Goal: Task Accomplishment & Management: Complete application form

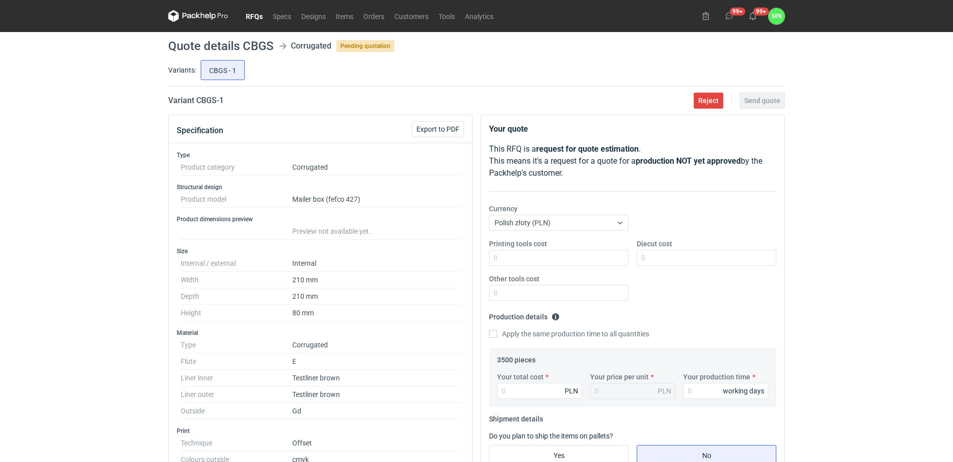
scroll to position [3, 0]
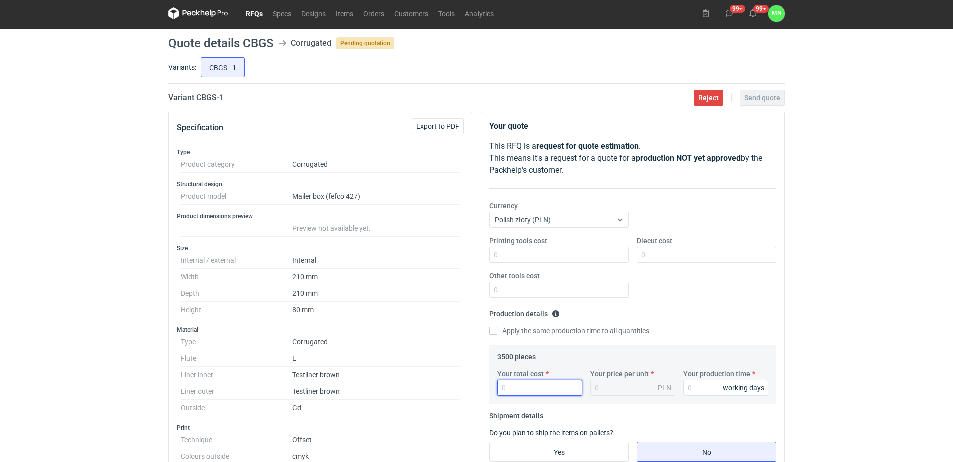
drag, startPoint x: 522, startPoint y: 385, endPoint x: 528, endPoint y: 382, distance: 6.3
click at [527, 382] on input "Your total cost" at bounding box center [539, 388] width 85 height 16
type input "7525"
type input "2.15"
type input "7525"
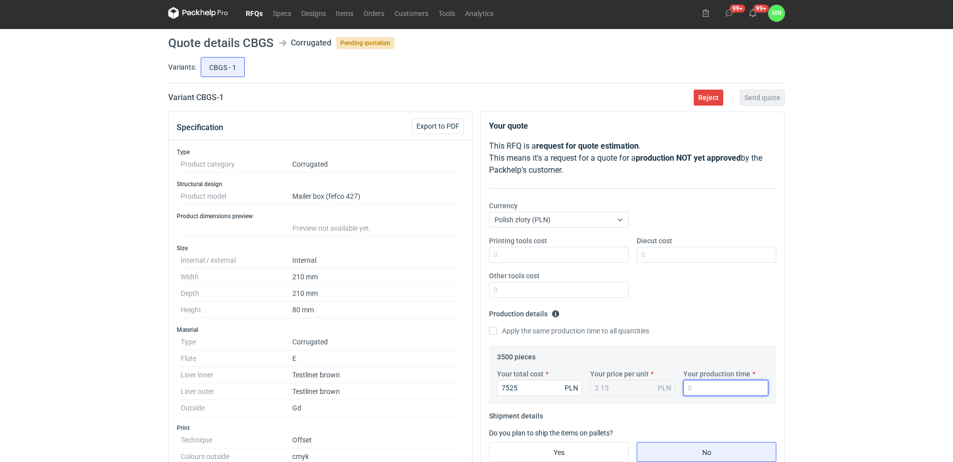
click at [698, 386] on input "Your production time" at bounding box center [725, 388] width 85 height 16
type input "5"
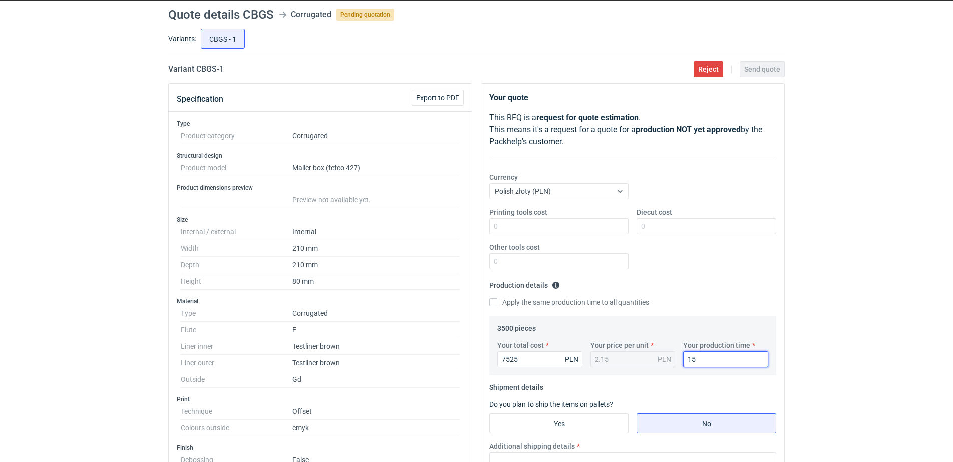
scroll to position [66, 0]
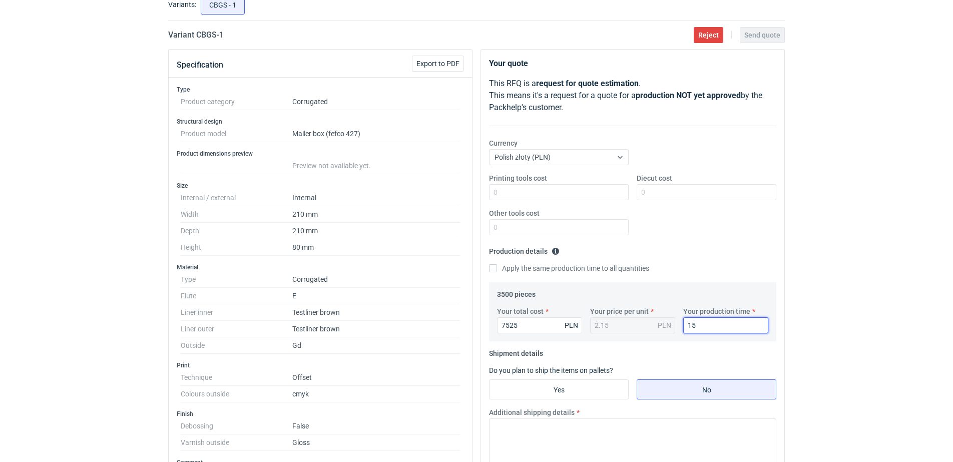
type input "15"
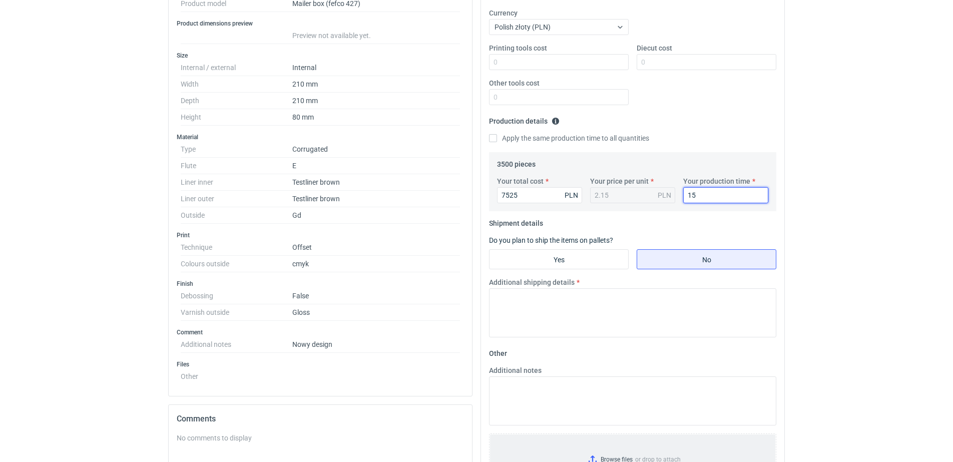
scroll to position [253, 0]
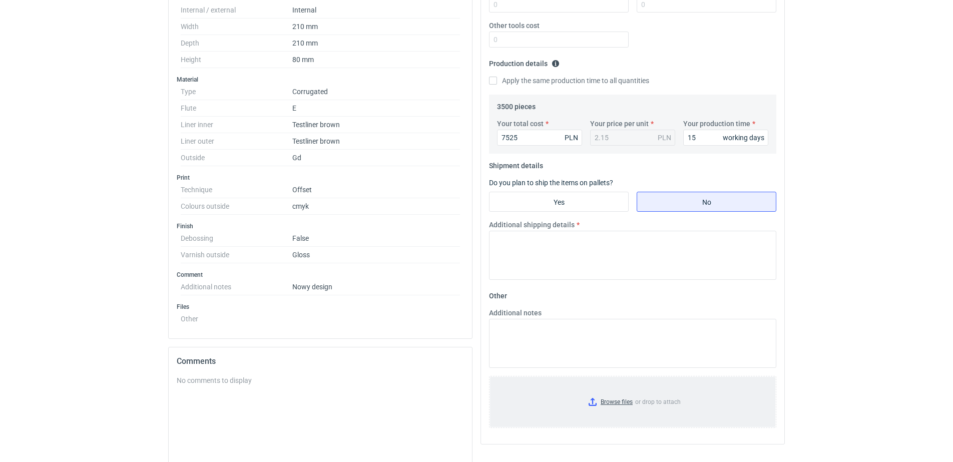
click at [613, 402] on input "Browse files or drop to attach" at bounding box center [632, 402] width 285 height 50
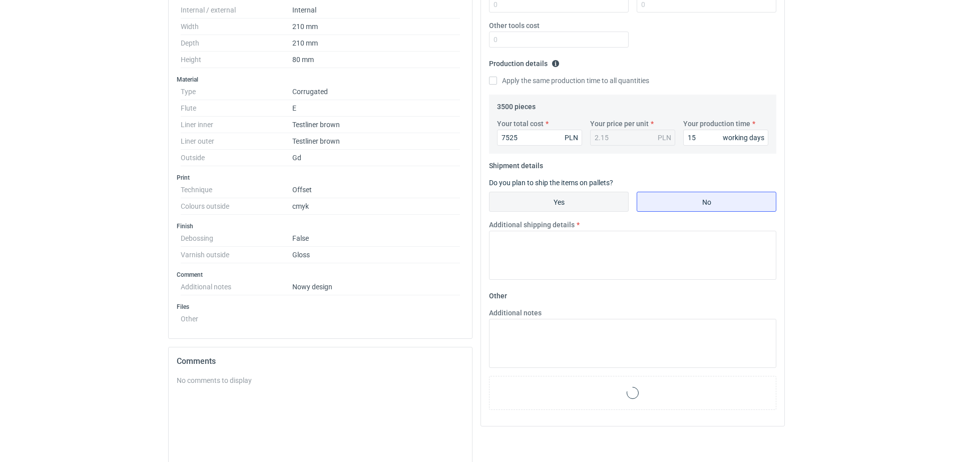
click at [563, 202] on input "Yes" at bounding box center [558, 201] width 139 height 19
radio input "true"
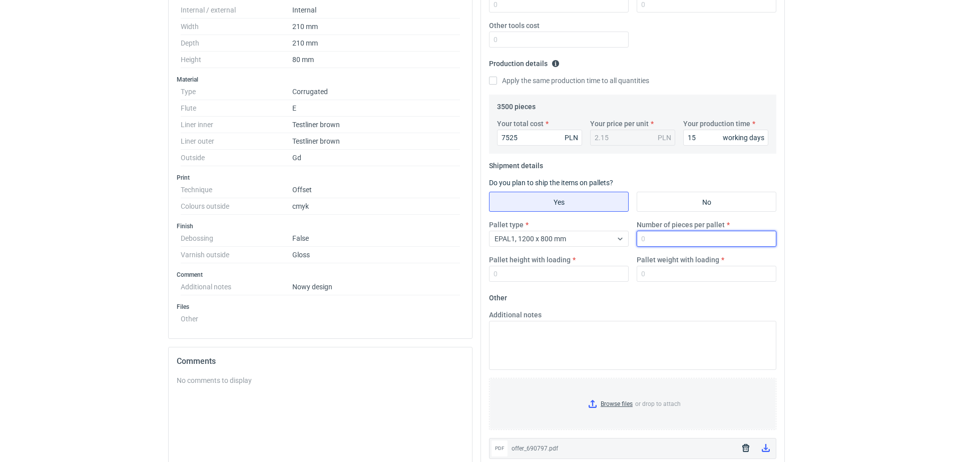
click at [678, 240] on input "Number of pieces per pallet" at bounding box center [706, 239] width 140 height 16
type input "1650"
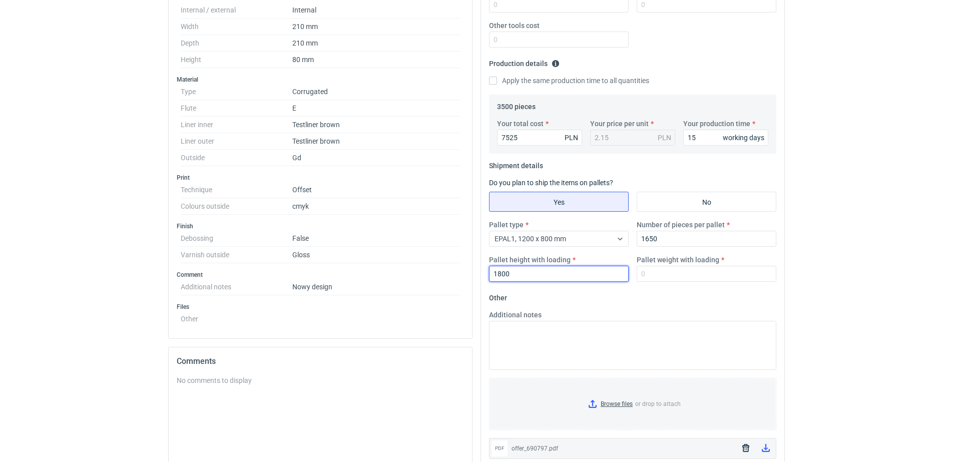
type input "1800"
click at [652, 277] on input "Pallet weight with loading" at bounding box center [706, 274] width 140 height 16
type input "380"
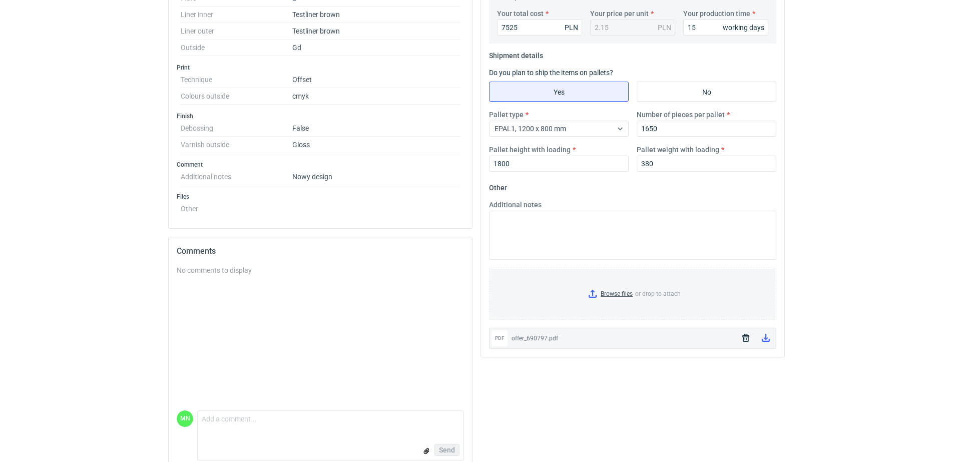
scroll to position [378, 0]
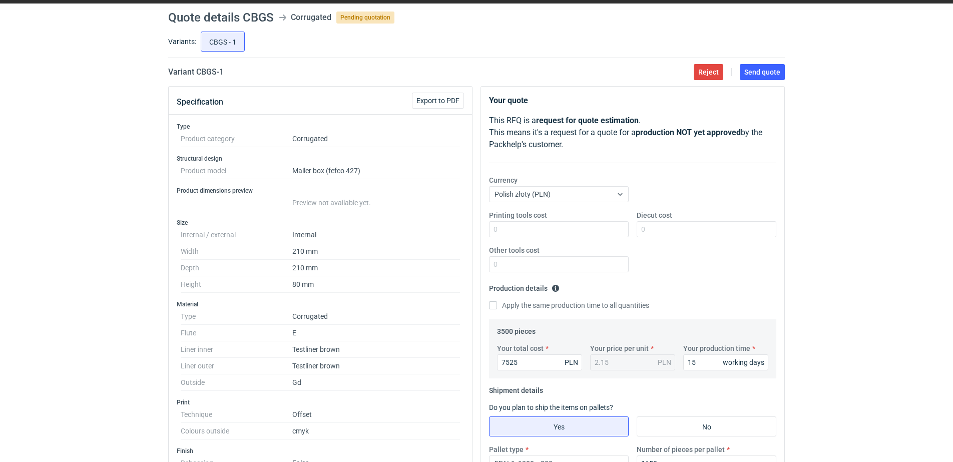
scroll to position [3, 0]
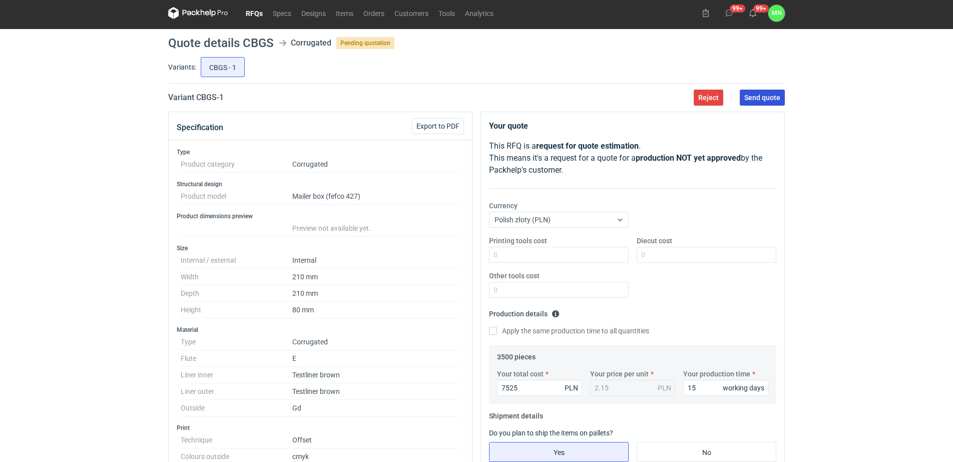
click at [756, 101] on span "Send quote" at bounding box center [762, 97] width 36 height 7
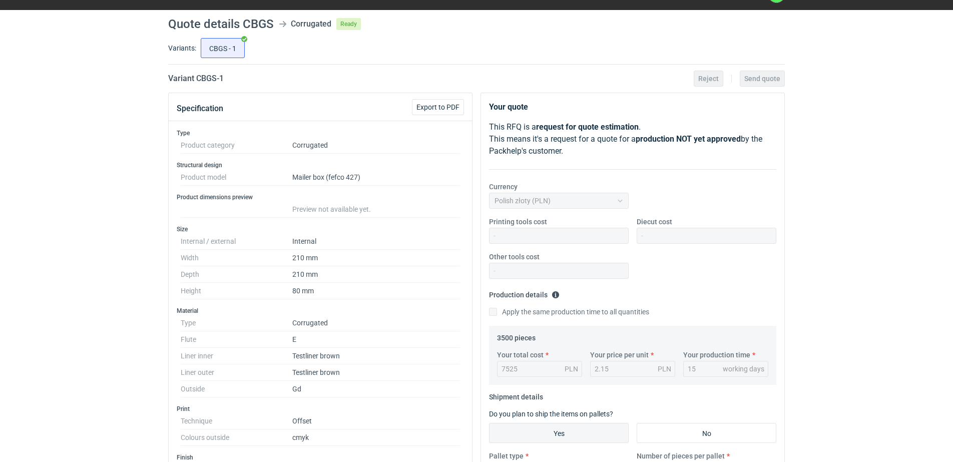
scroll to position [0, 0]
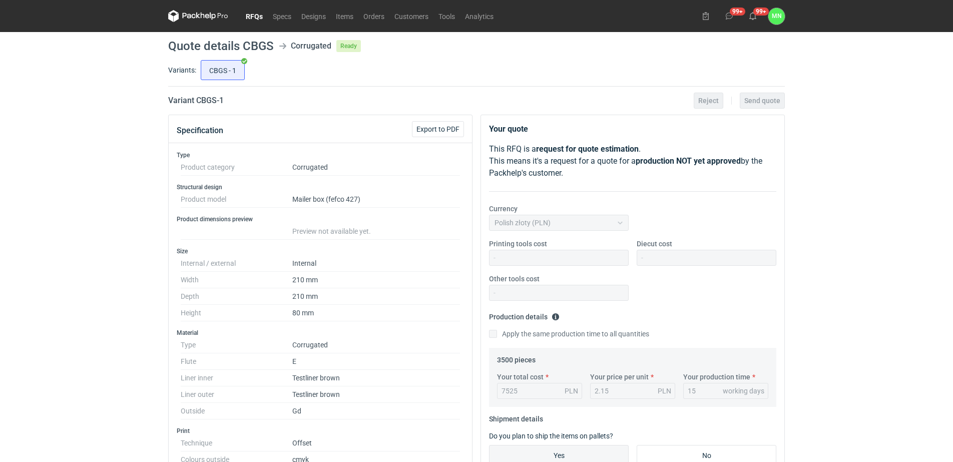
click at [256, 12] on link "RFQs" at bounding box center [254, 16] width 27 height 12
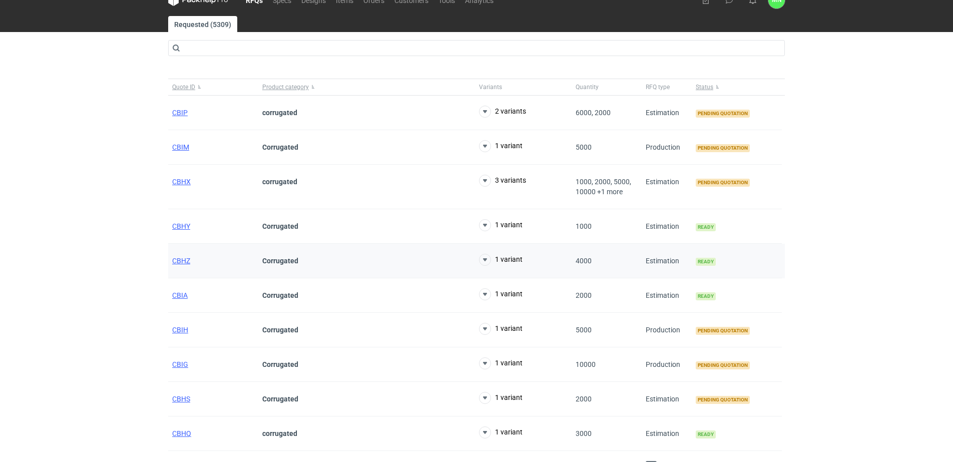
scroll to position [37, 0]
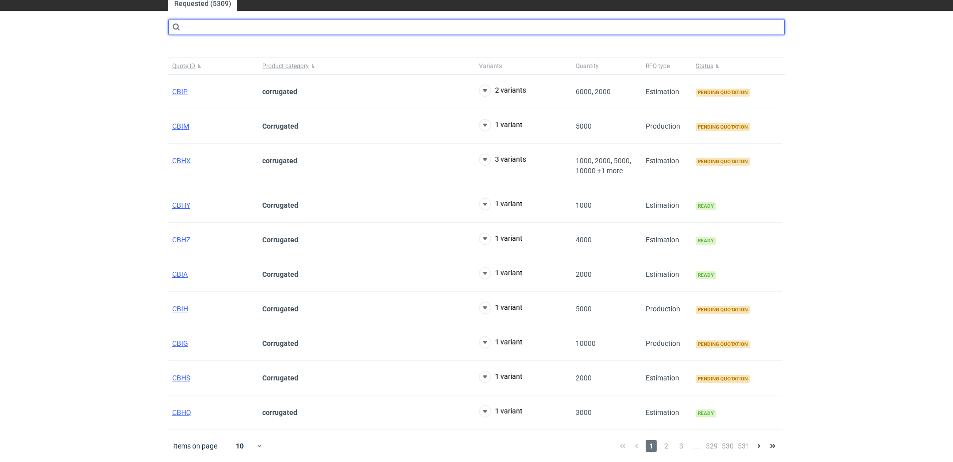
click at [216, 20] on input "text" at bounding box center [476, 27] width 616 height 16
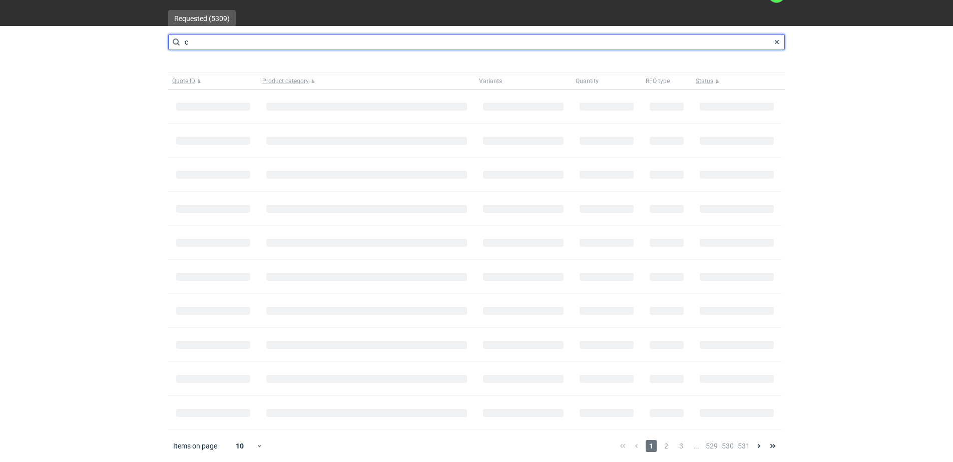
scroll to position [22, 0]
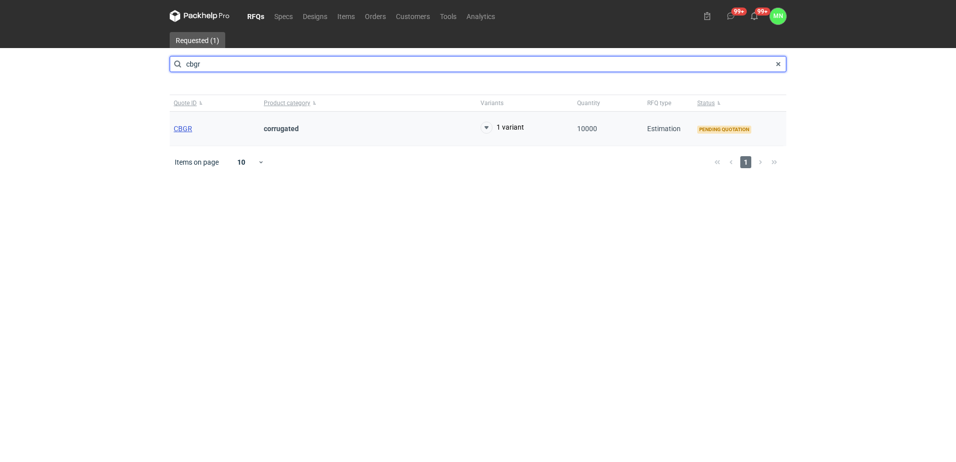
type input "cbgr"
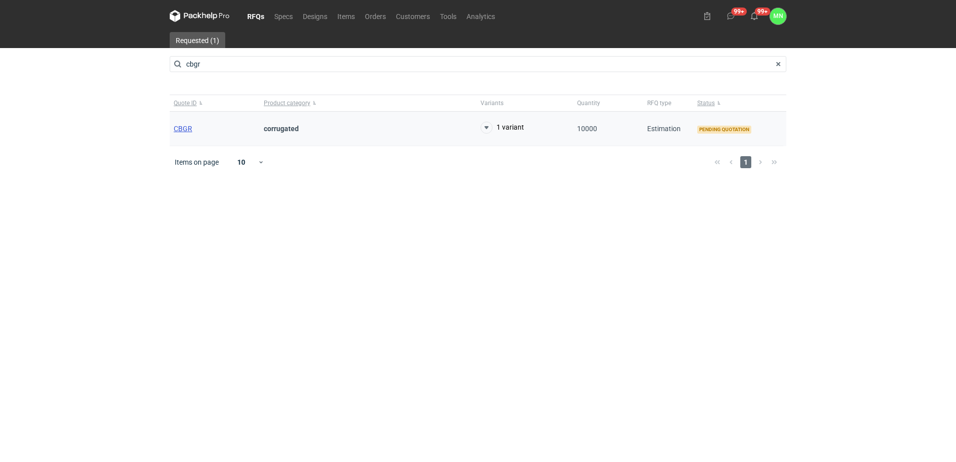
click at [175, 128] on span "CBGR" at bounding box center [183, 129] width 19 height 8
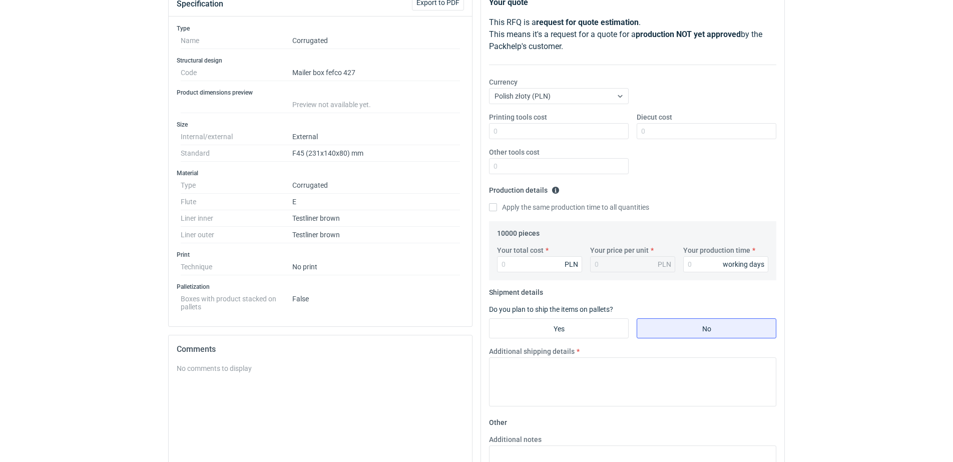
scroll to position [119, 0]
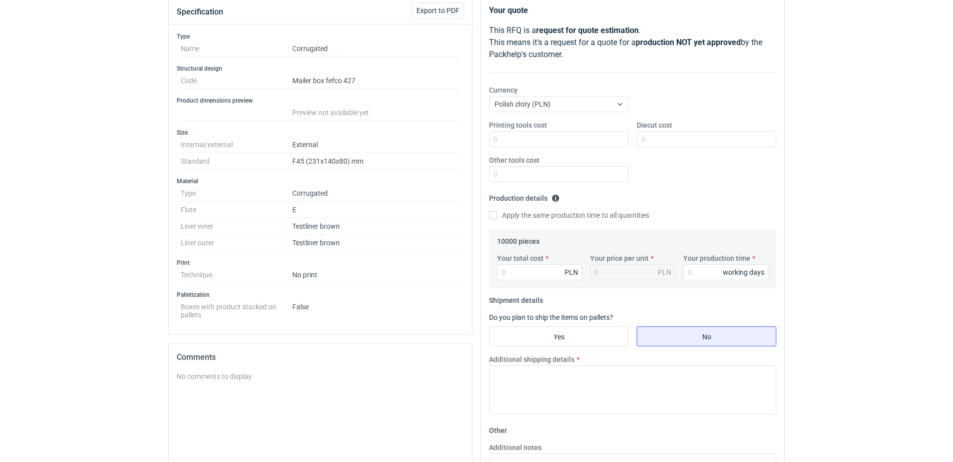
click at [336, 161] on dd "F45 (231x140x80) mm" at bounding box center [376, 161] width 168 height 17
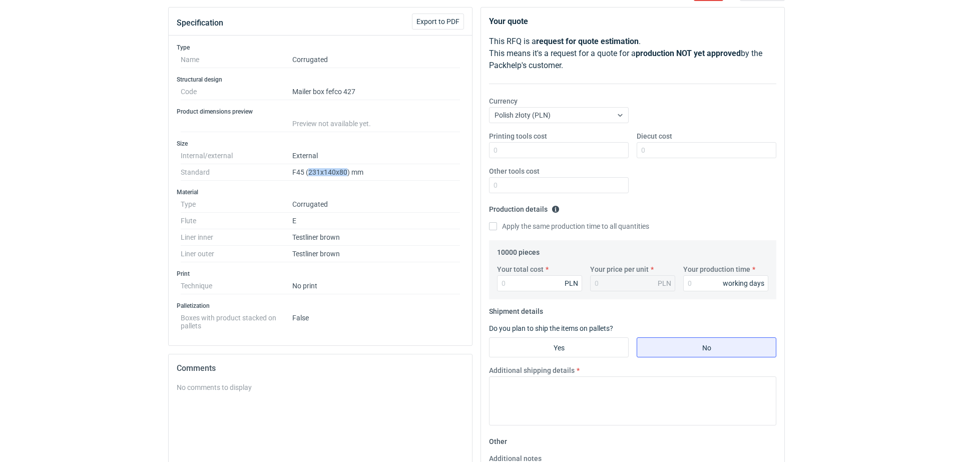
scroll to position [0, 0]
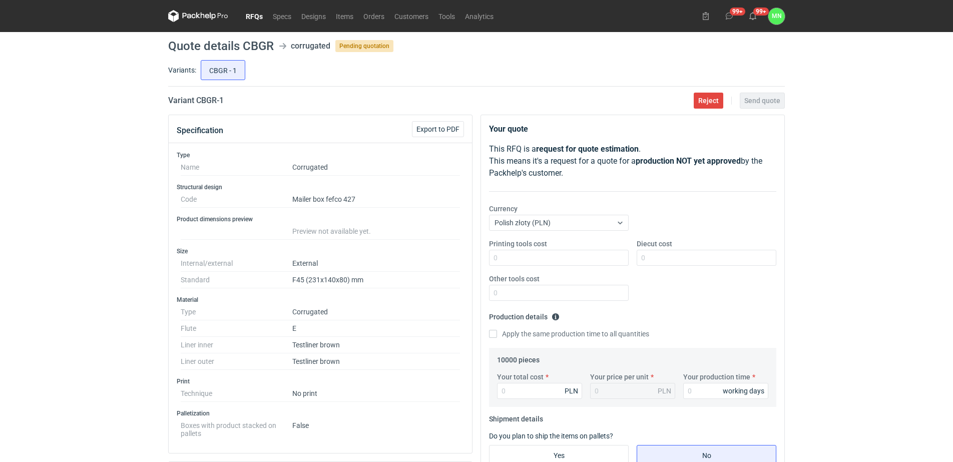
click at [207, 100] on h2 "Variant CBGR - 1" at bounding box center [196, 101] width 56 height 12
copy h2 "CBGR"
click at [324, 281] on dd "F45 (231x140x80) mm" at bounding box center [376, 280] width 168 height 17
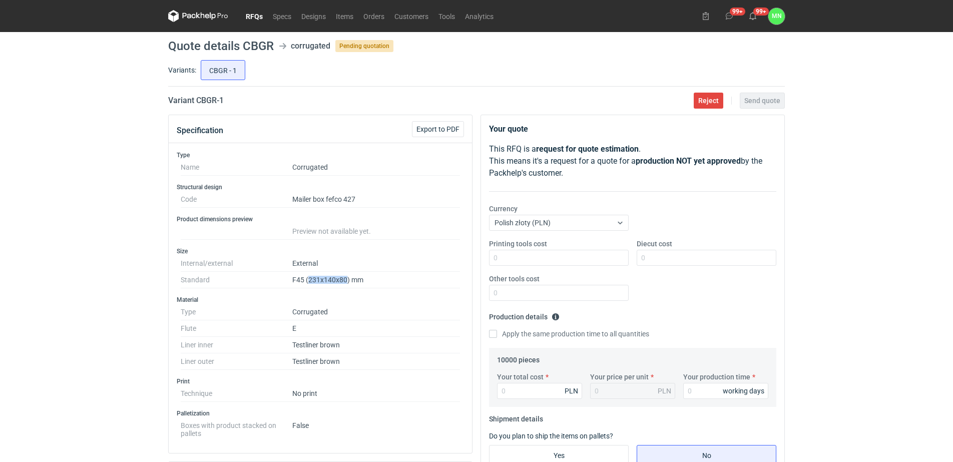
copy dd "231x140x80"
drag, startPoint x: 225, startPoint y: 99, endPoint x: 200, endPoint y: 66, distance: 41.8
click at [196, 101] on div "Variant CBGR - 1 Reject Send quote" at bounding box center [476, 101] width 616 height 12
copy h2 "CBGR - 1"
click at [252, 16] on link "RFQs" at bounding box center [254, 16] width 27 height 12
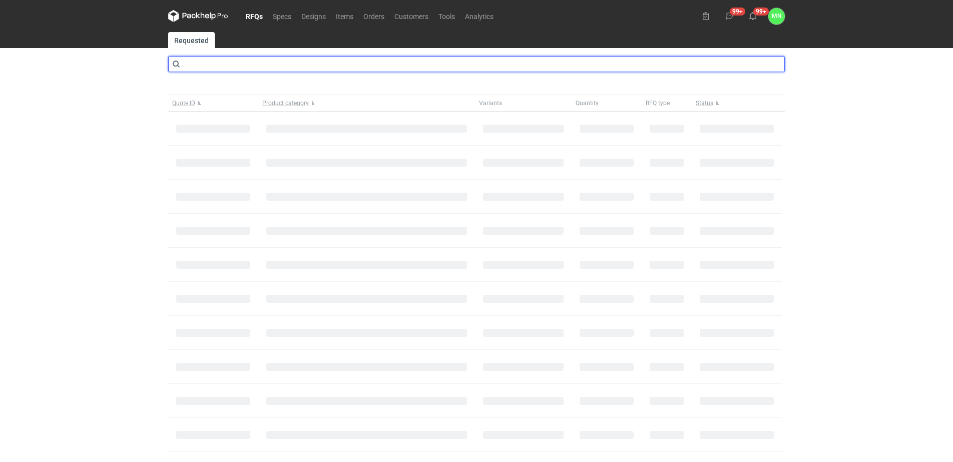
click at [246, 66] on input "text" at bounding box center [476, 64] width 616 height 16
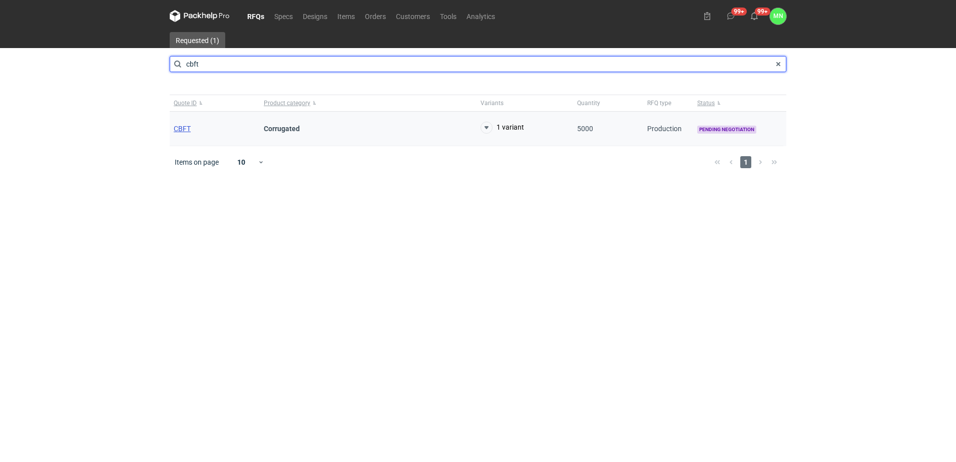
type input "cbft"
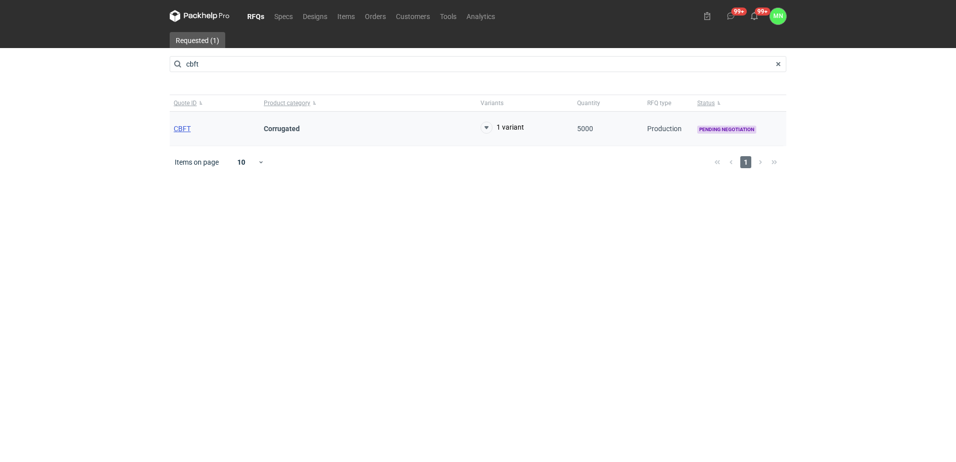
click at [184, 128] on span "CBFT" at bounding box center [182, 129] width 17 height 8
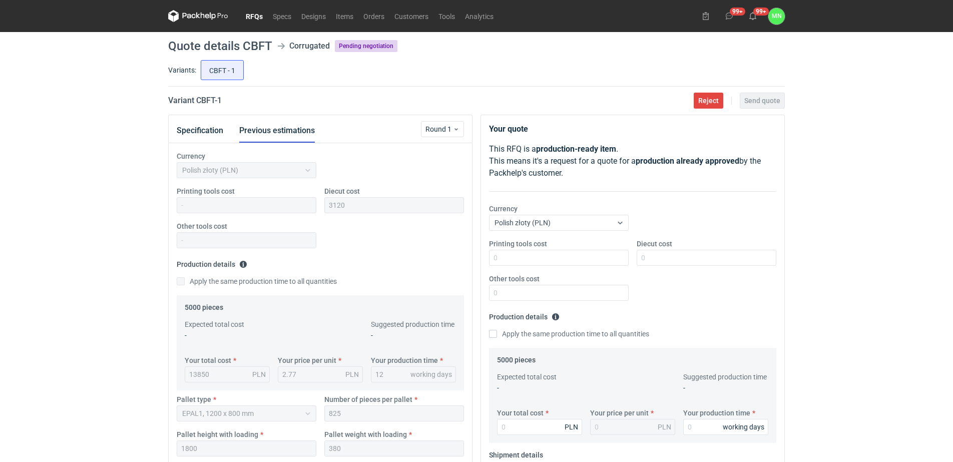
click at [209, 99] on h2 "Variant CBFT - 1" at bounding box center [195, 101] width 54 height 12
drag, startPoint x: 209, startPoint y: 99, endPoint x: 211, endPoint y: 28, distance: 71.1
click at [208, 97] on h2 "Variant CBFT - 1" at bounding box center [195, 101] width 54 height 12
copy h2 "CBFT"
click at [218, 133] on button "Specification" at bounding box center [200, 131] width 47 height 24
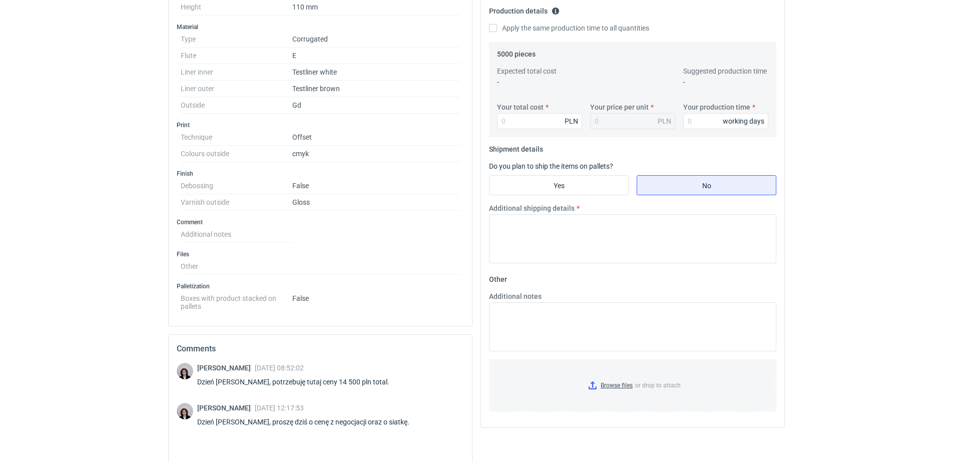
scroll to position [293, 0]
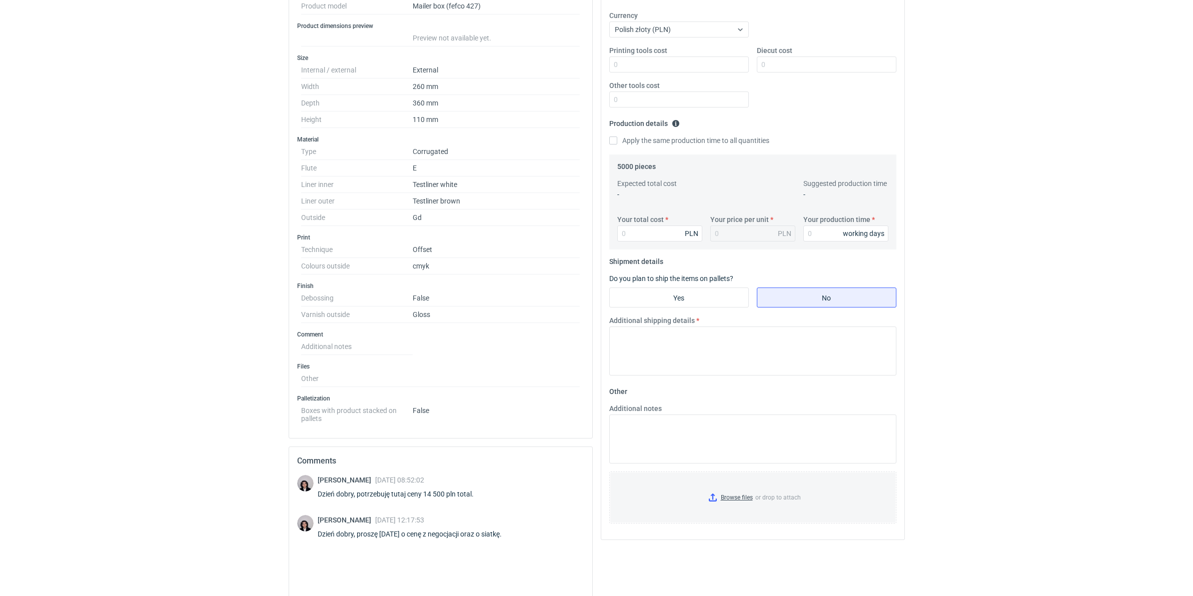
scroll to position [161, 0]
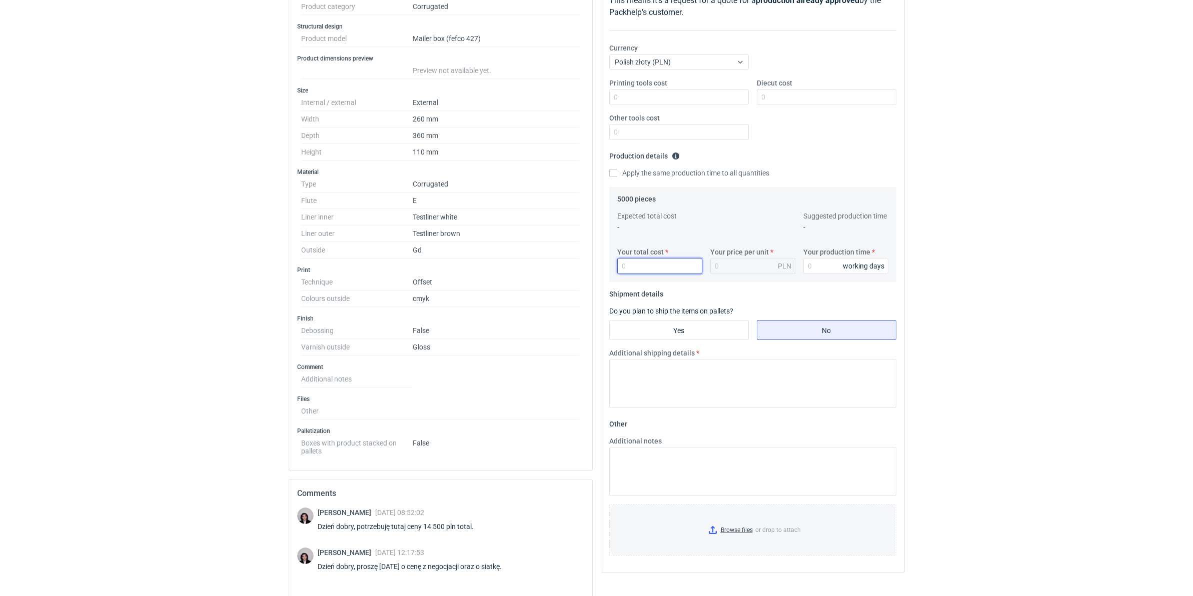
click at [657, 260] on input "Your total cost" at bounding box center [659, 266] width 85 height 16
type input "13750"
type input "2.75"
type input "13750"
click at [841, 265] on input "Your production time" at bounding box center [846, 266] width 85 height 16
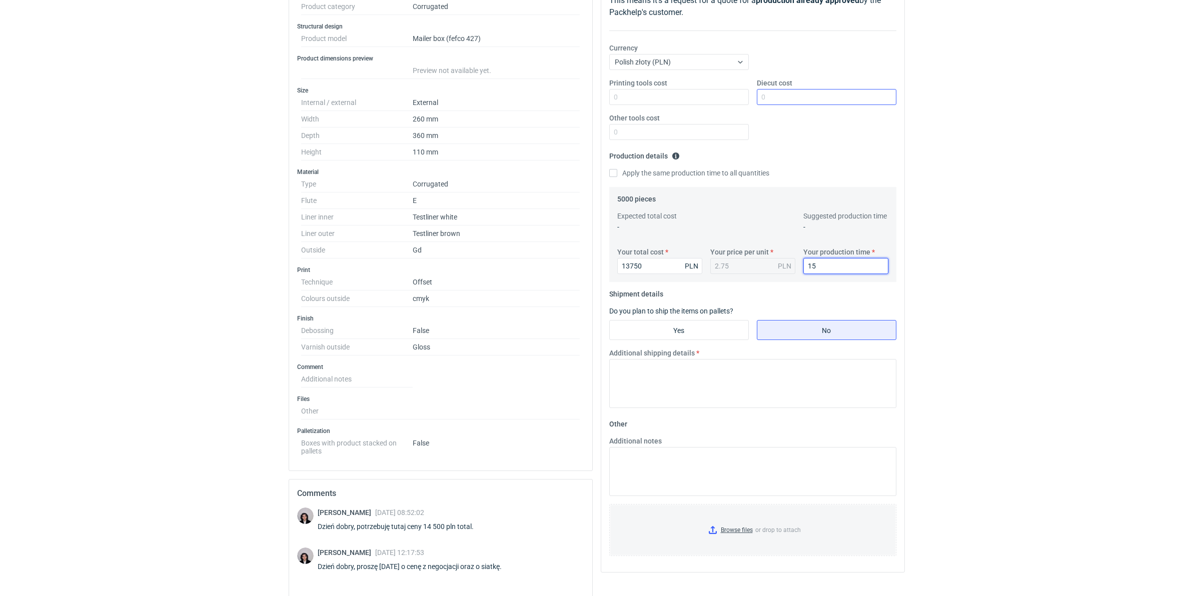
type input "15"
click at [812, 92] on input "Diecut cost" at bounding box center [827, 97] width 140 height 16
type input "2730"
click at [706, 329] on input "Yes" at bounding box center [679, 330] width 139 height 19
radio input "true"
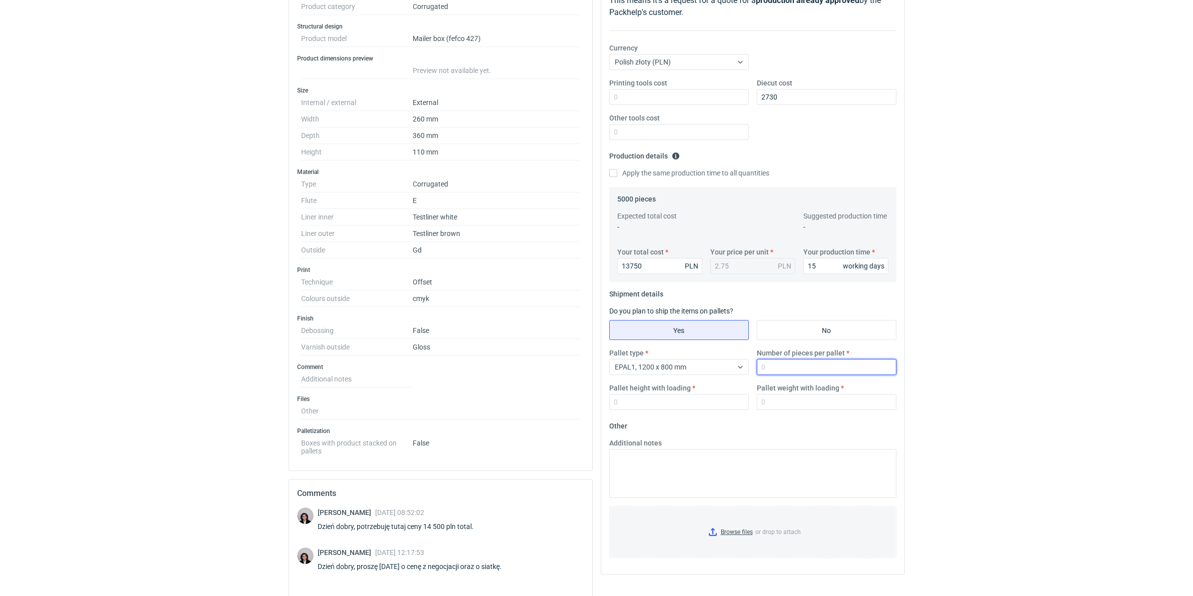
click at [774, 371] on input "Number of pieces per pallet" at bounding box center [827, 367] width 140 height 16
type input "825"
type input "1800"
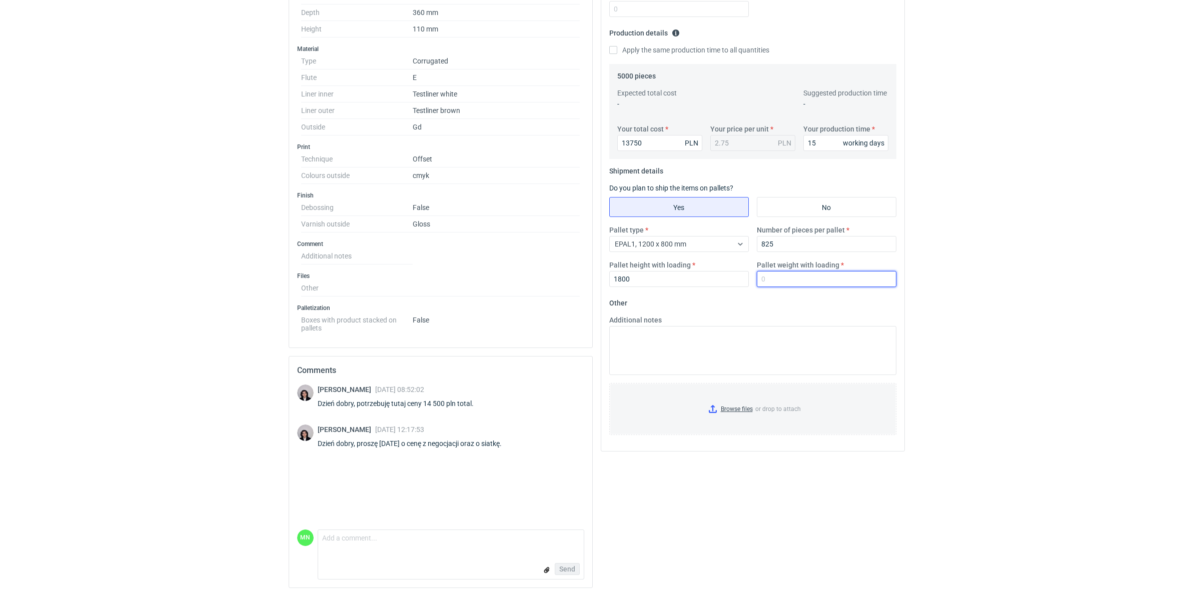
scroll to position [286, 0]
click at [404, 461] on textarea "Comment message" at bounding box center [451, 540] width 266 height 21
click at [359, 461] on form "Comment message [PERSON_NAME], to najniższa cena jaką mogę zaproponować. Konstr…" at bounding box center [451, 551] width 267 height 57
click at [360, 461] on textarea "[PERSON_NAME], to najniższa cena jaką mogę zaproponować. Konstrukcję zleciłam" at bounding box center [451, 537] width 266 height 28
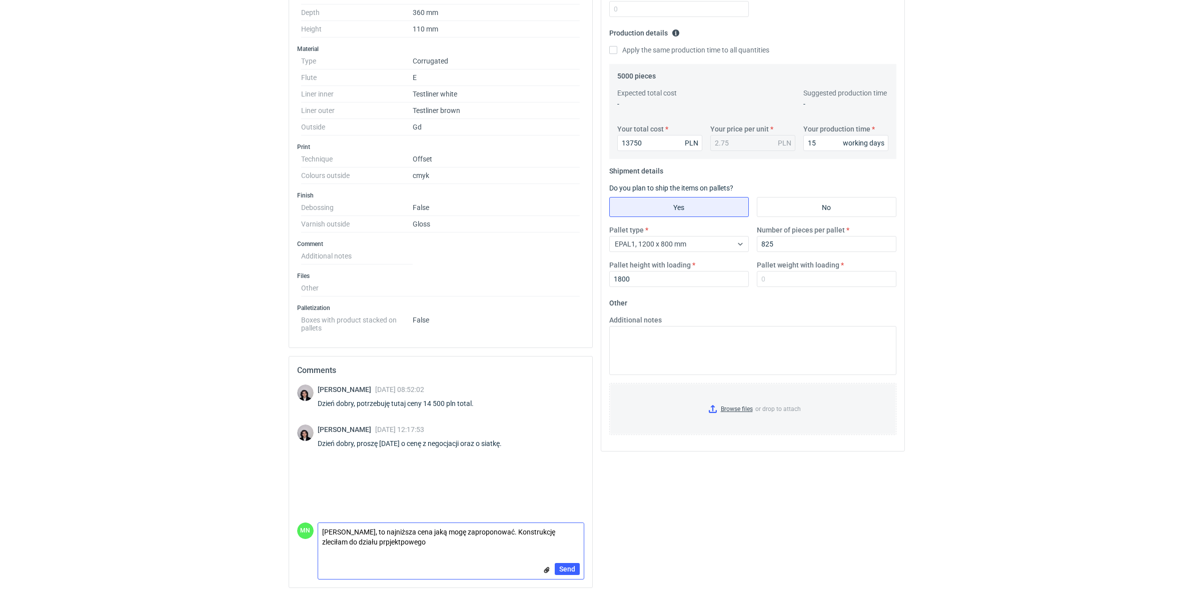
click at [387, 461] on textarea "[PERSON_NAME], to najniższa cena jaką mogę zaproponować. Konstrukcję zleciłam d…" at bounding box center [451, 537] width 266 height 28
click at [406, 461] on textarea "[PERSON_NAME], to najniższa cena jaką mogę zaproponować. Konstrukcję zleciłam d…" at bounding box center [451, 537] width 266 height 28
click at [462, 461] on textarea "[PERSON_NAME], to najniższa cena jaką mogę zaproponować. Konstrukcję zleciłam d…" at bounding box center [451, 537] width 266 height 28
click at [323, 461] on textarea "[PERSON_NAME], to najniższa cena jaką mogę zaproponować. Konstrukcję zleciłam d…" at bounding box center [451, 537] width 266 height 28
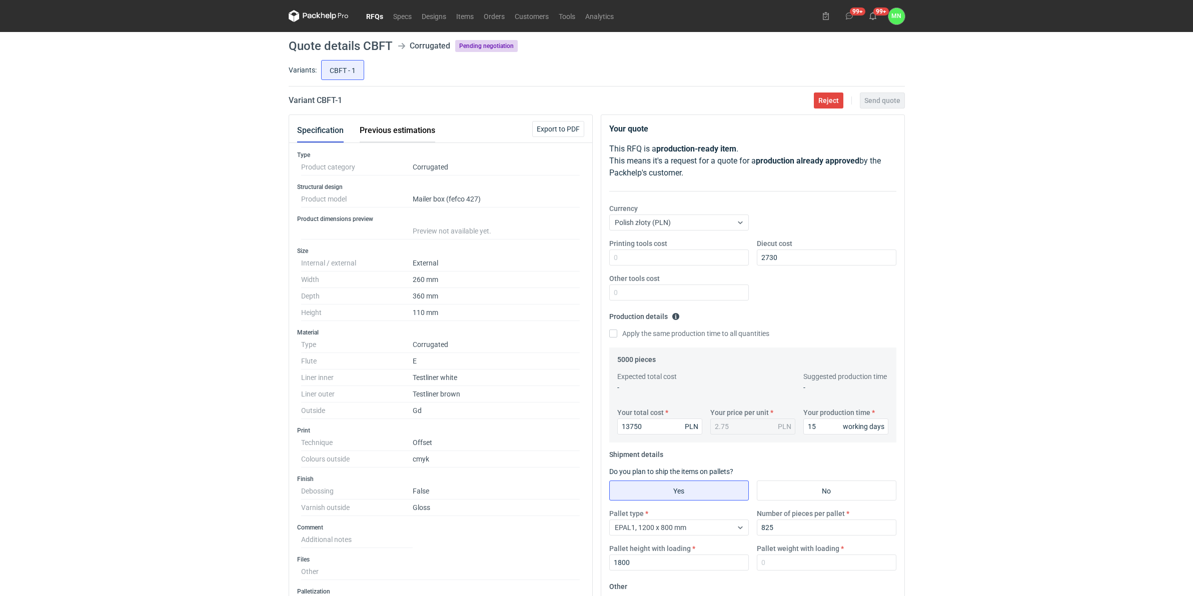
type textarea "Dzień dobry [PERSON_NAME], to najniższa cena jaką mogę zaproponować. Konstrukcj…"
click at [375, 130] on button "Previous estimations" at bounding box center [398, 131] width 76 height 24
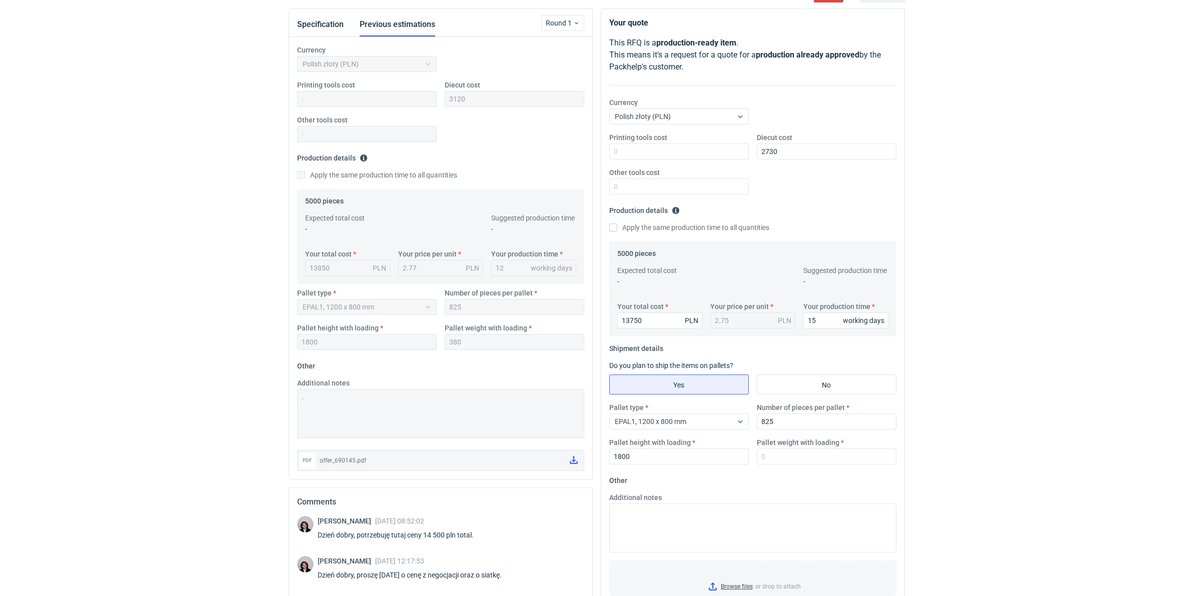
scroll to position [125, 0]
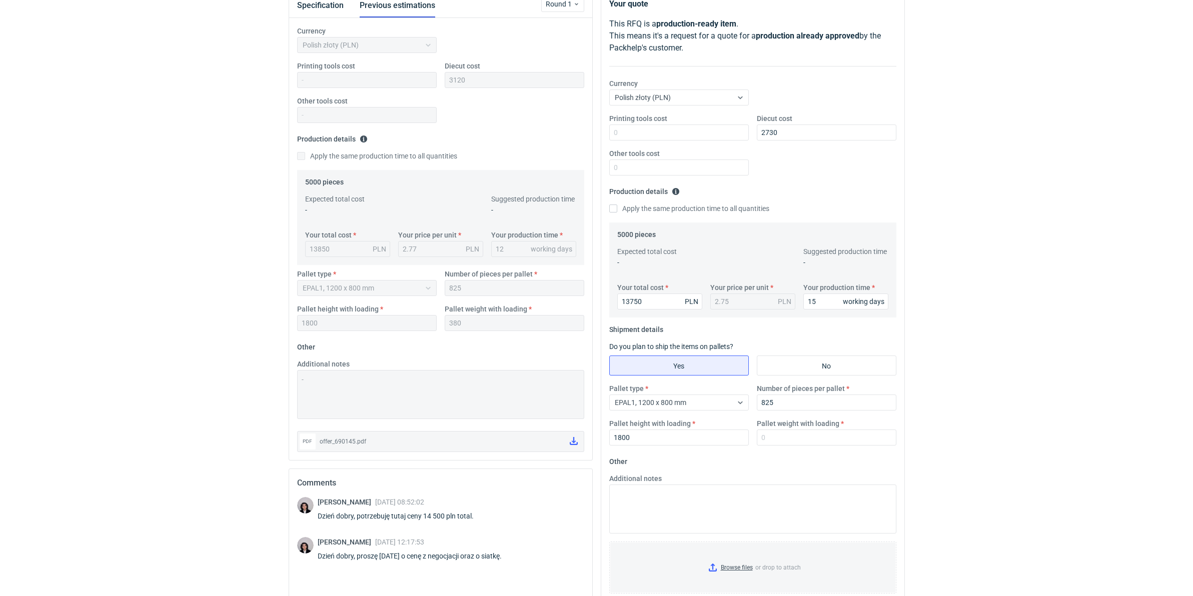
click at [790, 429] on label "Pallet weight with loading" at bounding box center [798, 424] width 83 height 10
click at [790, 430] on input "Pallet weight with loading" at bounding box center [827, 438] width 140 height 16
click at [795, 439] on input "Pallet weight with loading" at bounding box center [827, 438] width 140 height 16
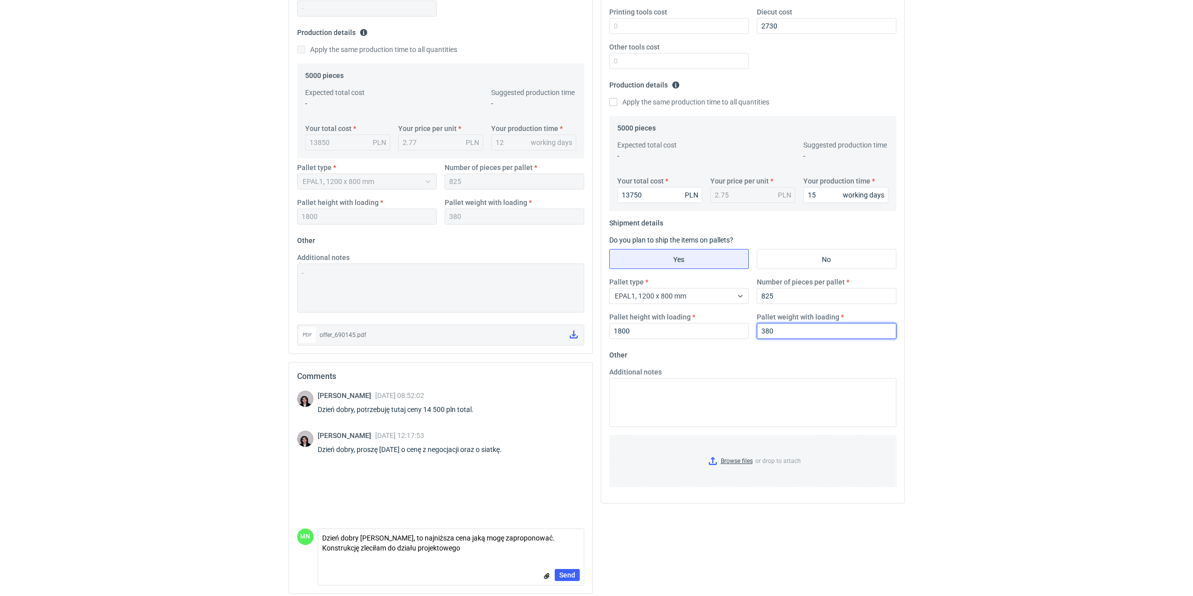
scroll to position [238, 0]
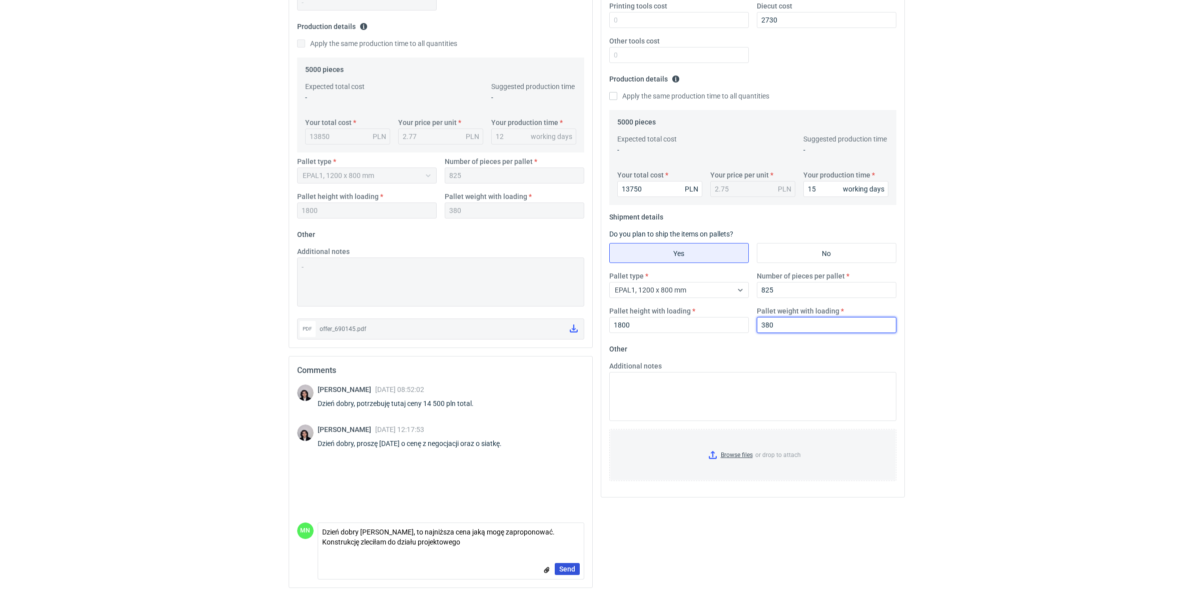
type input "380"
click at [573, 461] on span "Send" at bounding box center [567, 569] width 16 height 7
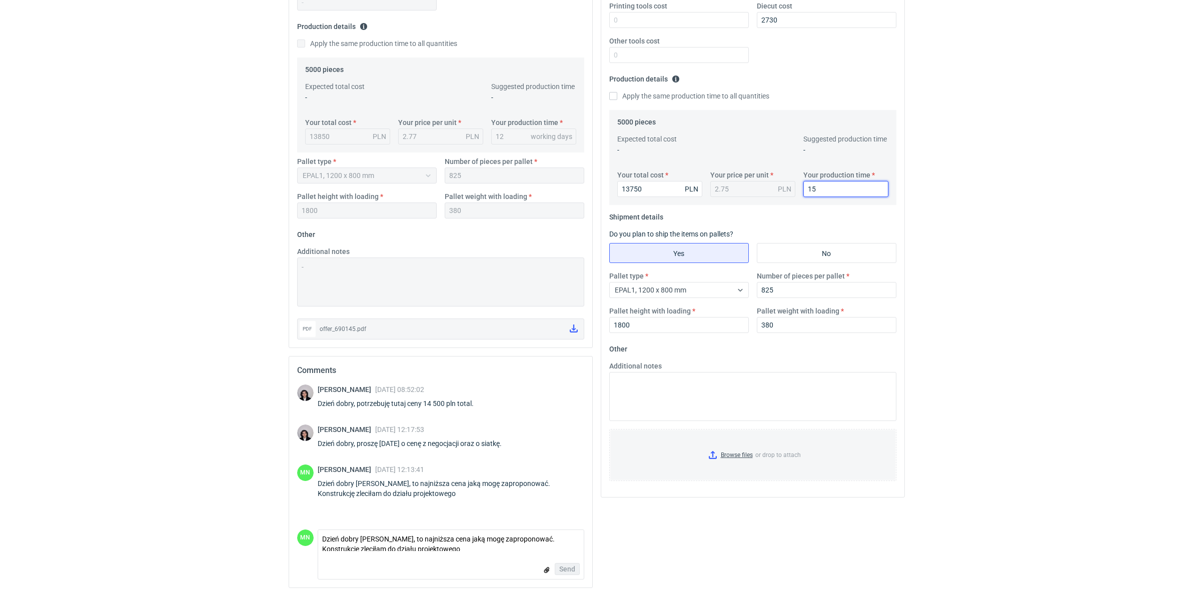
drag, startPoint x: 825, startPoint y: 189, endPoint x: 767, endPoint y: 188, distance: 58.0
click at [769, 188] on div "Your total cost 13750 PLN Your price per unit 2.75 PLN Your production time 15 …" at bounding box center [752, 187] width 279 height 35
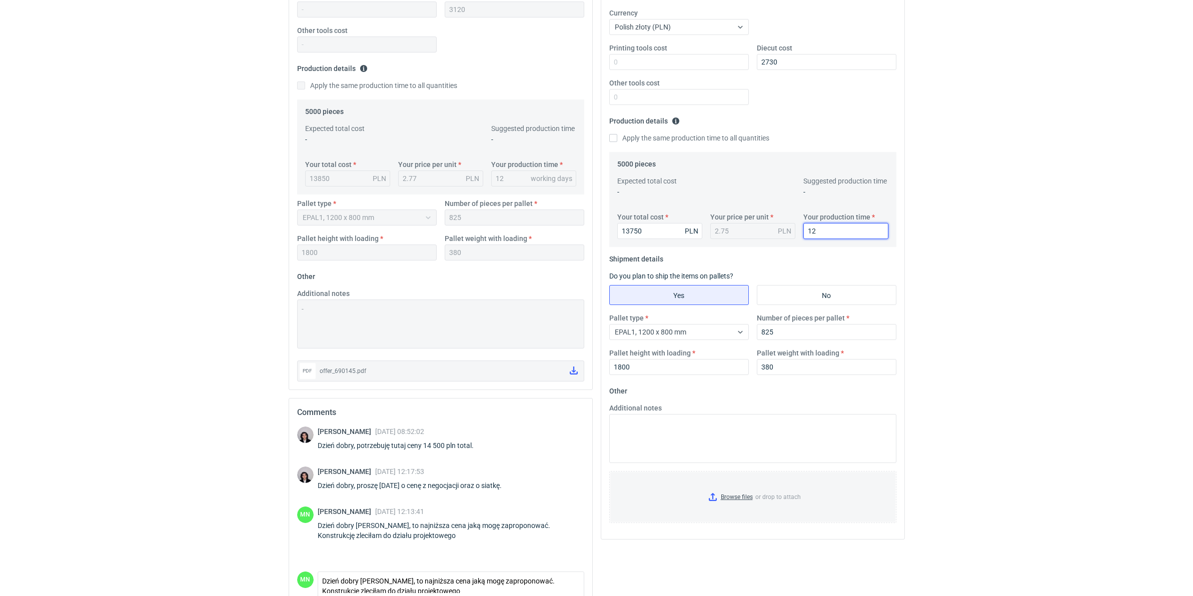
scroll to position [0, 0]
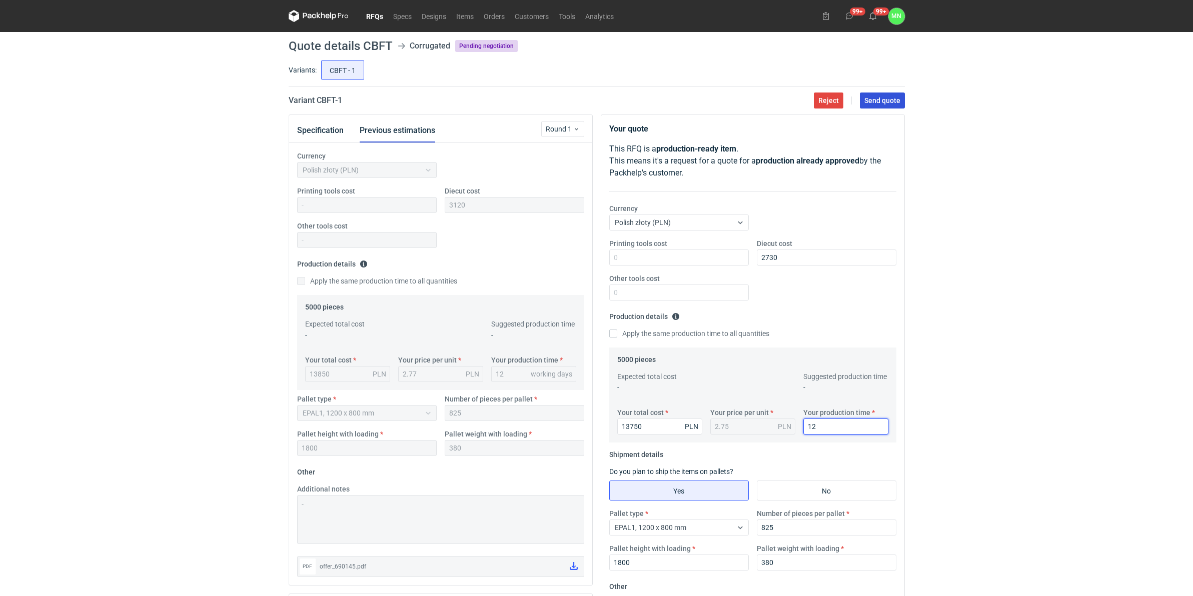
type input "12"
click at [863, 99] on button "Send quote" at bounding box center [882, 101] width 45 height 16
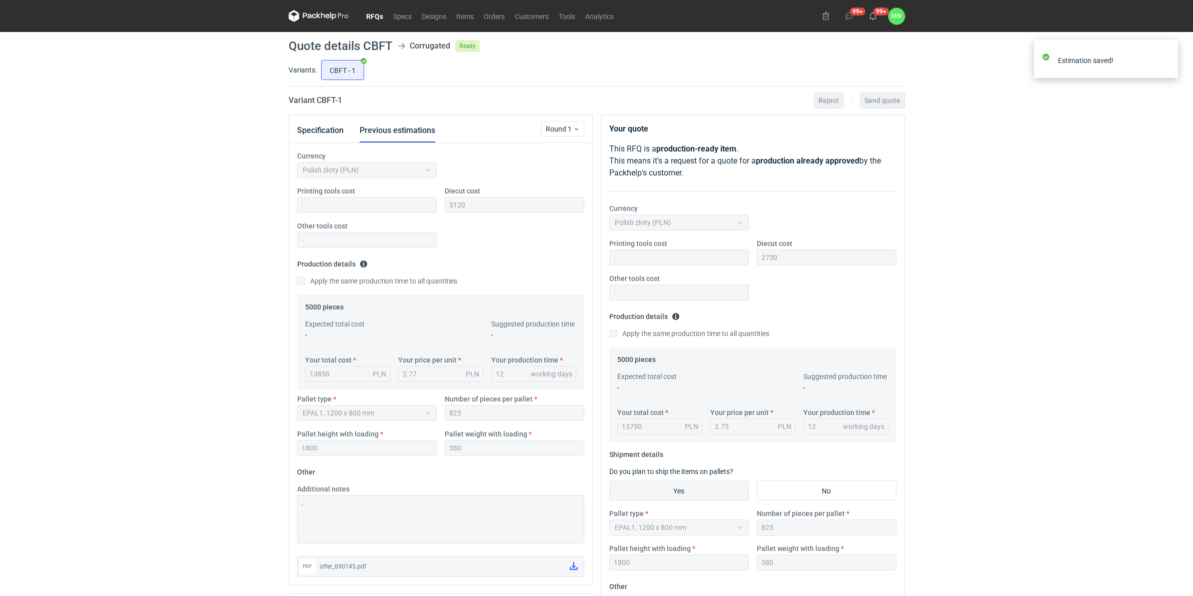
click at [374, 16] on link "RFQs" at bounding box center [374, 16] width 27 height 12
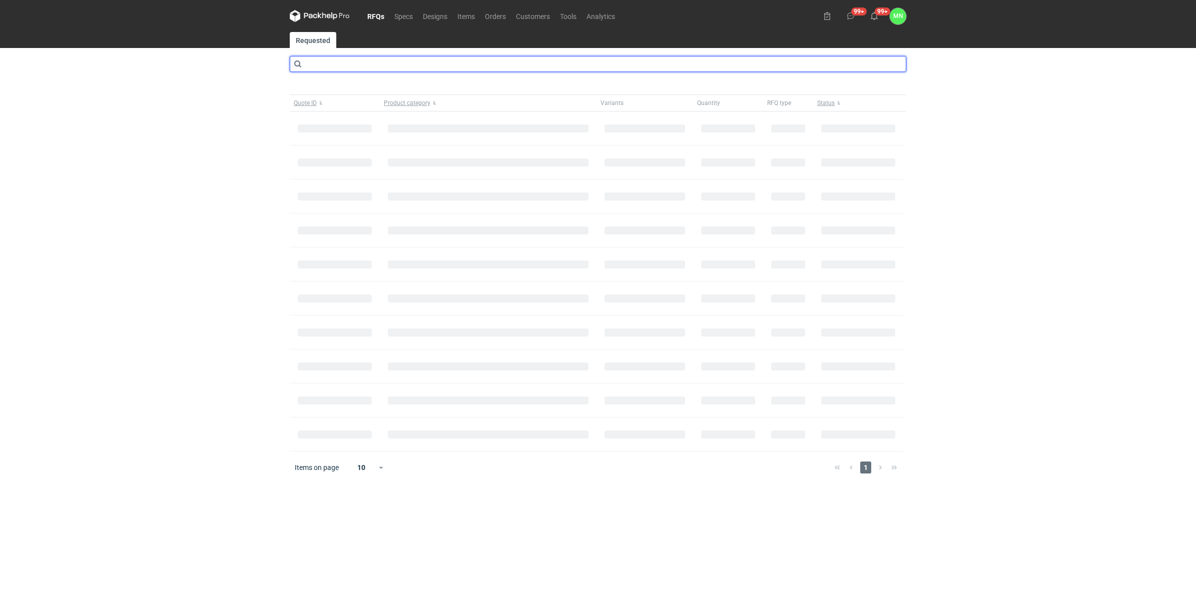
click at [313, 71] on input "text" at bounding box center [598, 64] width 616 height 16
type input "camq"
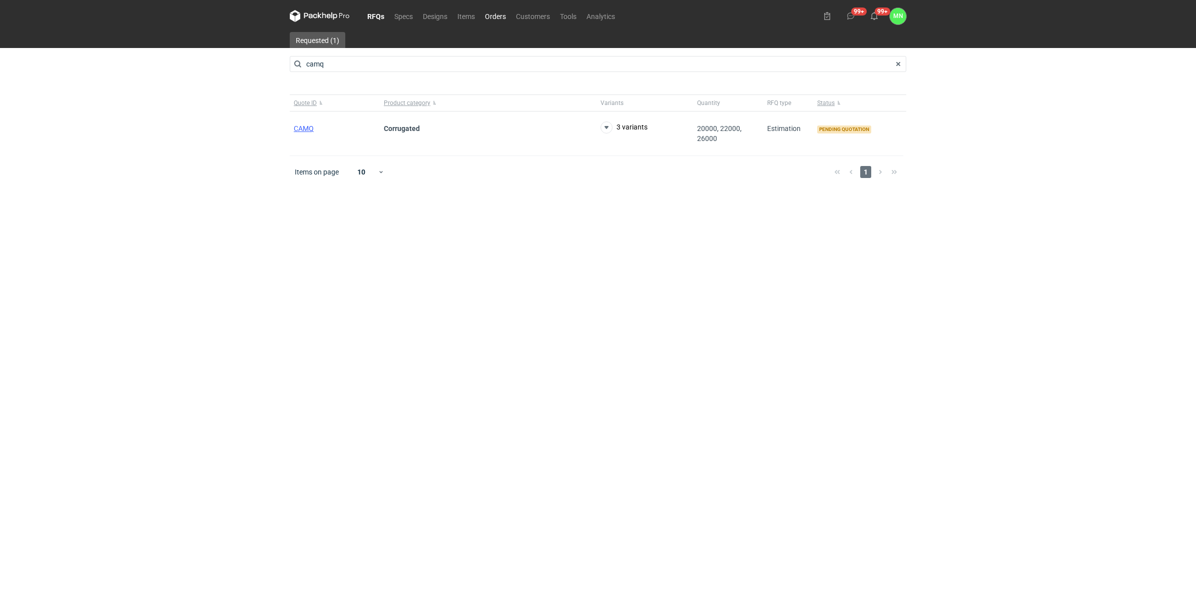
click at [487, 13] on link "Orders" at bounding box center [495, 16] width 31 height 12
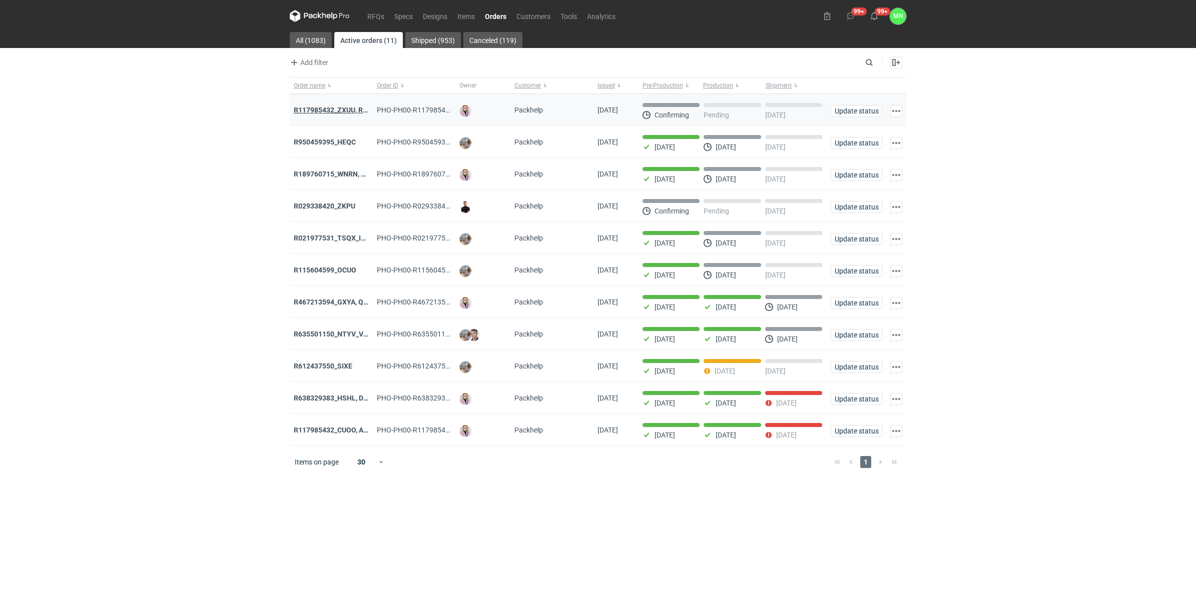
click at [306, 111] on strong "R117985432_ZXUU, RNMV, VLQR" at bounding box center [346, 110] width 105 height 8
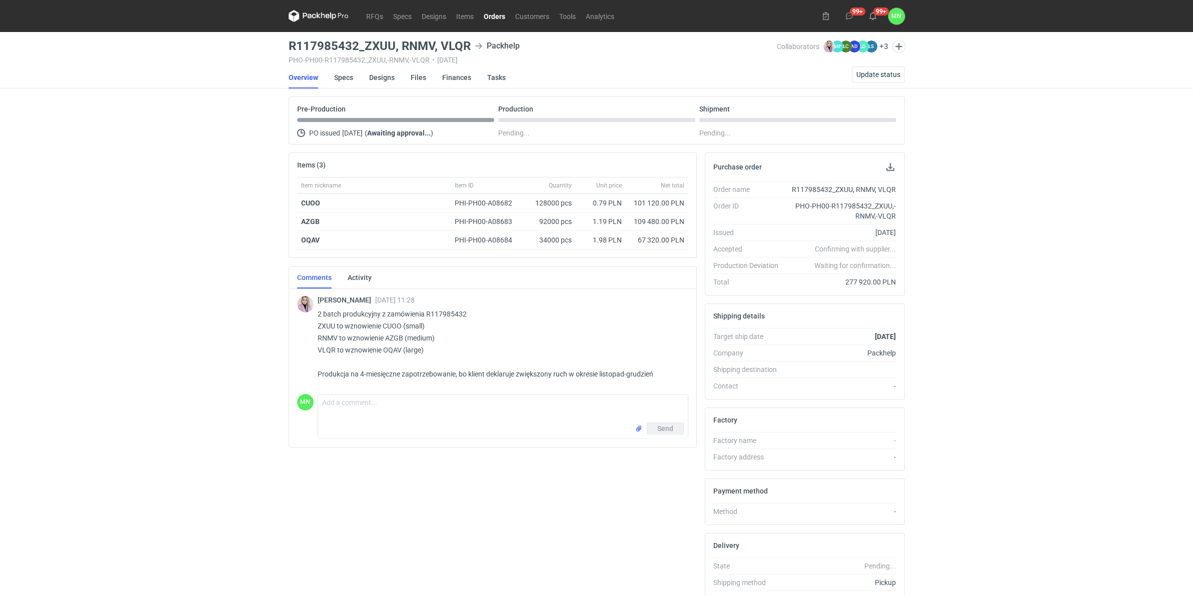
click at [391, 325] on p "2 batch produkcyjny z zamówienia R117985432 ZXUU to wznowienie CUOO (small) RNM…" at bounding box center [499, 344] width 363 height 72
copy p "CUOO"
drag, startPoint x: 433, startPoint y: 43, endPoint x: 288, endPoint y: 47, distance: 144.6
click at [289, 47] on h3 "R117985432_ZXUU, RNMV, VLQR" at bounding box center [380, 46] width 182 height 12
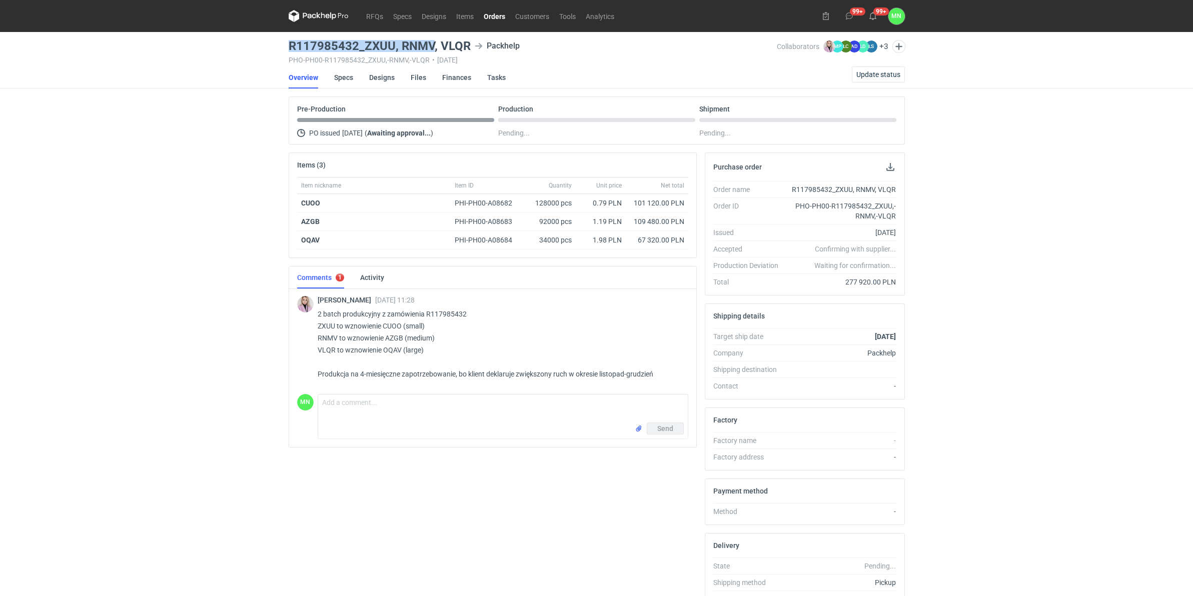
copy h3 "R117985432_ZXUU, RNMV"
click at [384, 46] on h3 "R117985432_ZXUU, RNMV, VLQR" at bounding box center [380, 46] width 182 height 12
click at [286, 50] on main "R117985432_ZXUU, RNMV, VLQR Packhelp PHO-PH00-R117985432_ZXUU,-RNMV,-VLQR • [DA…" at bounding box center [597, 342] width 624 height 621
drag, startPoint x: 288, startPoint y: 43, endPoint x: 394, endPoint y: 41, distance: 105.6
click at [394, 41] on h3 "R117985432_ZXUU, RNMV, VLQR" at bounding box center [380, 46] width 182 height 12
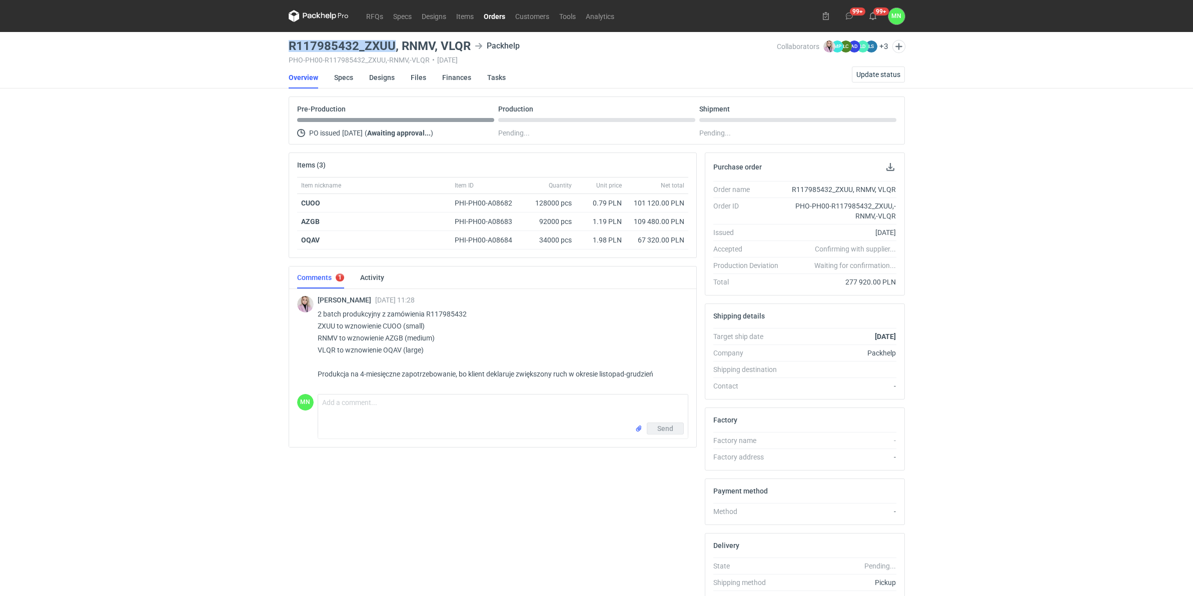
copy h3 "R117985432_ZXUU"
drag, startPoint x: 467, startPoint y: 46, endPoint x: 281, endPoint y: 38, distance: 186.3
click at [281, 38] on div "RFQs Specs Designs Items Orders Customers Tools Analytics 99+ 99+ MN [PERSON_NA…" at bounding box center [596, 298] width 1193 height 596
copy h3 "R117985432_ZXUU, RNMV, VLQR"
click at [376, 11] on link "RFQs" at bounding box center [374, 16] width 27 height 12
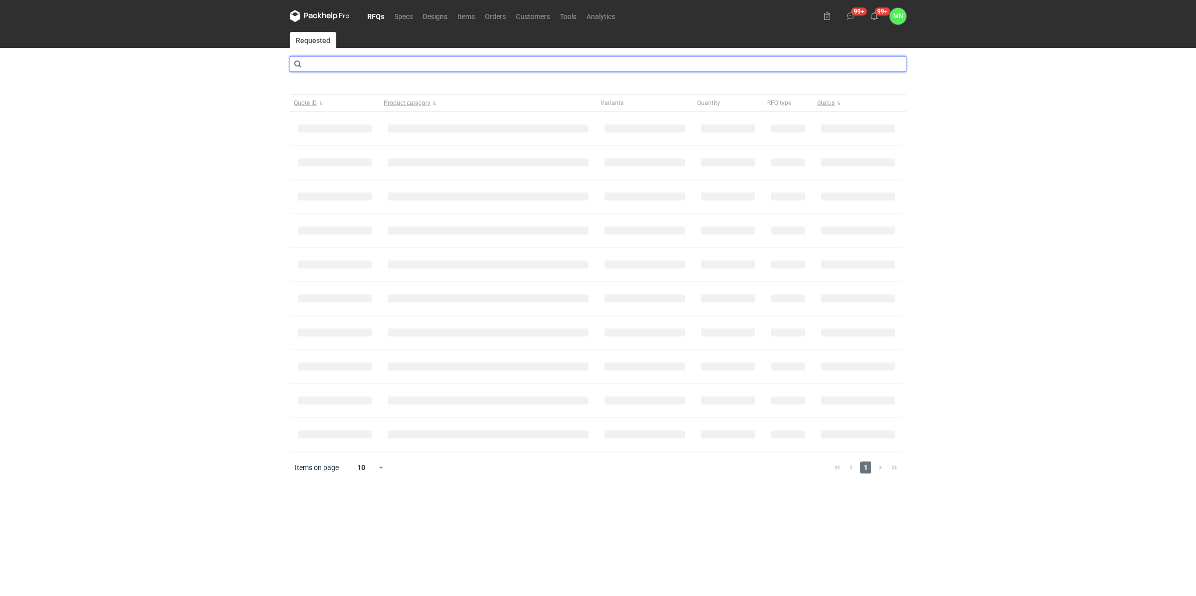
click at [357, 71] on input "text" at bounding box center [598, 64] width 616 height 16
type input "CAMQ"
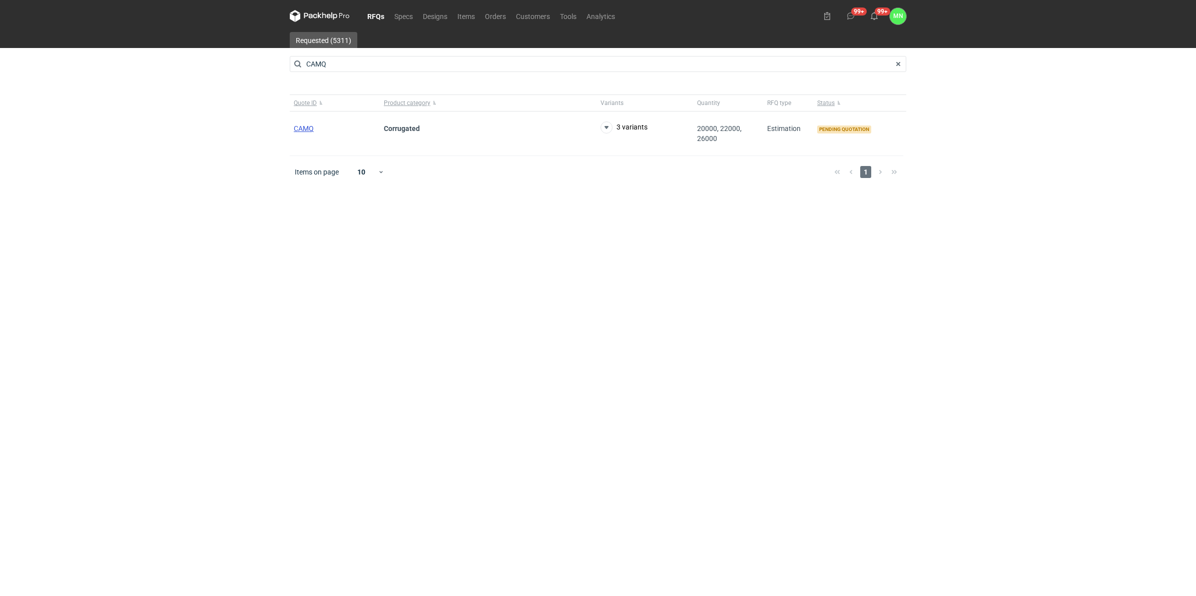
click at [303, 130] on span "CAMQ" at bounding box center [304, 129] width 20 height 8
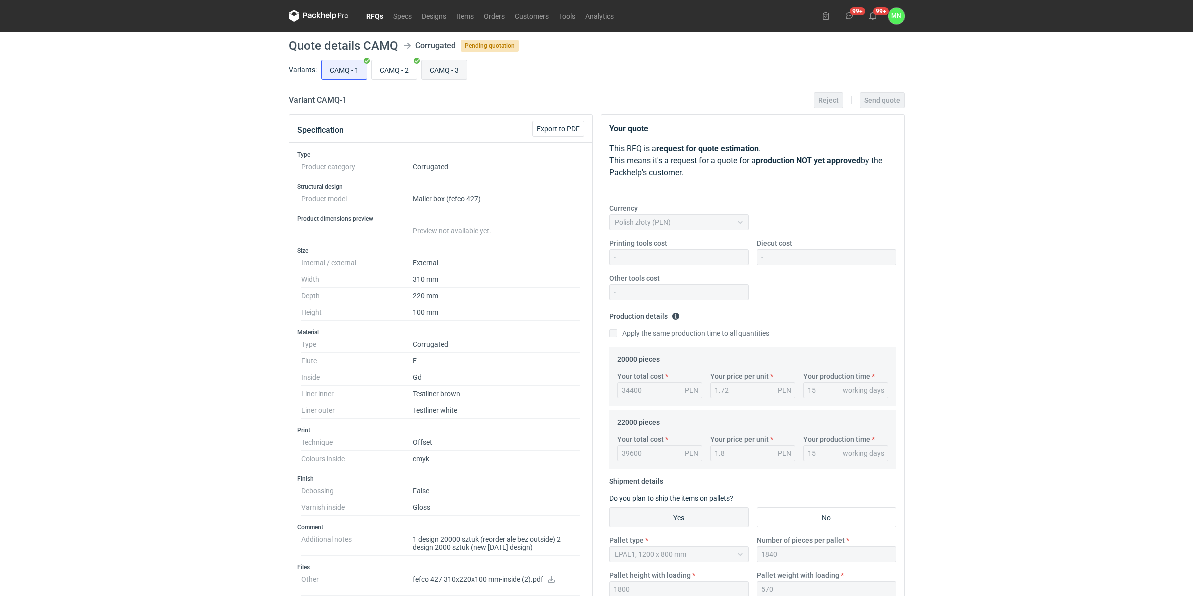
click at [442, 69] on input "CAMQ - 3" at bounding box center [444, 70] width 45 height 19
radio input "true"
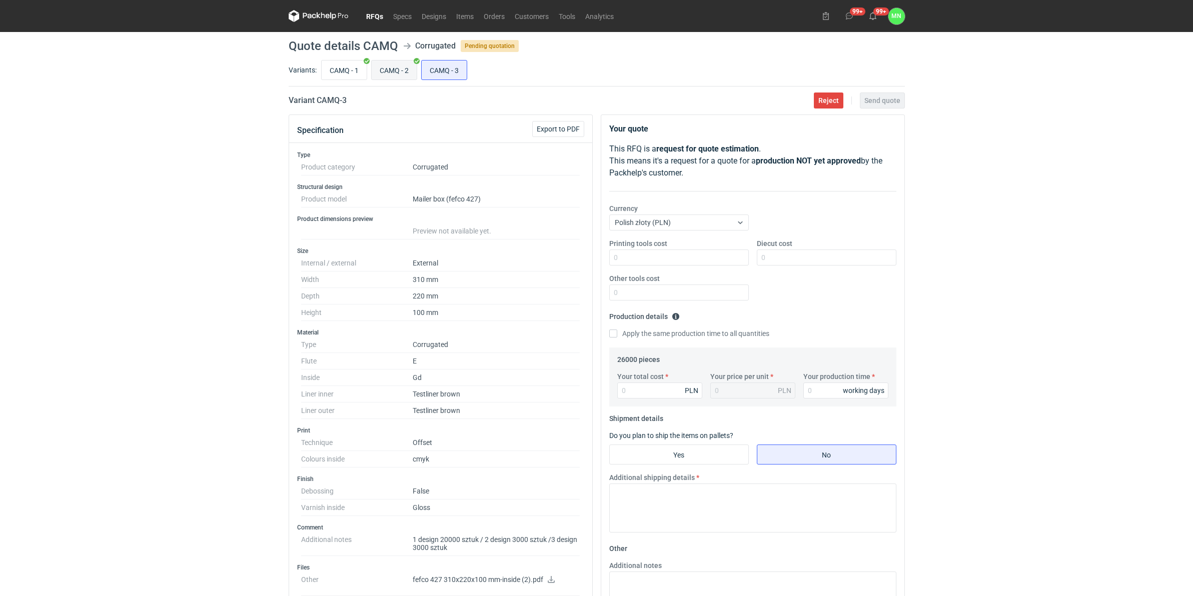
click at [392, 68] on input "CAMQ - 2" at bounding box center [394, 70] width 45 height 19
radio input "true"
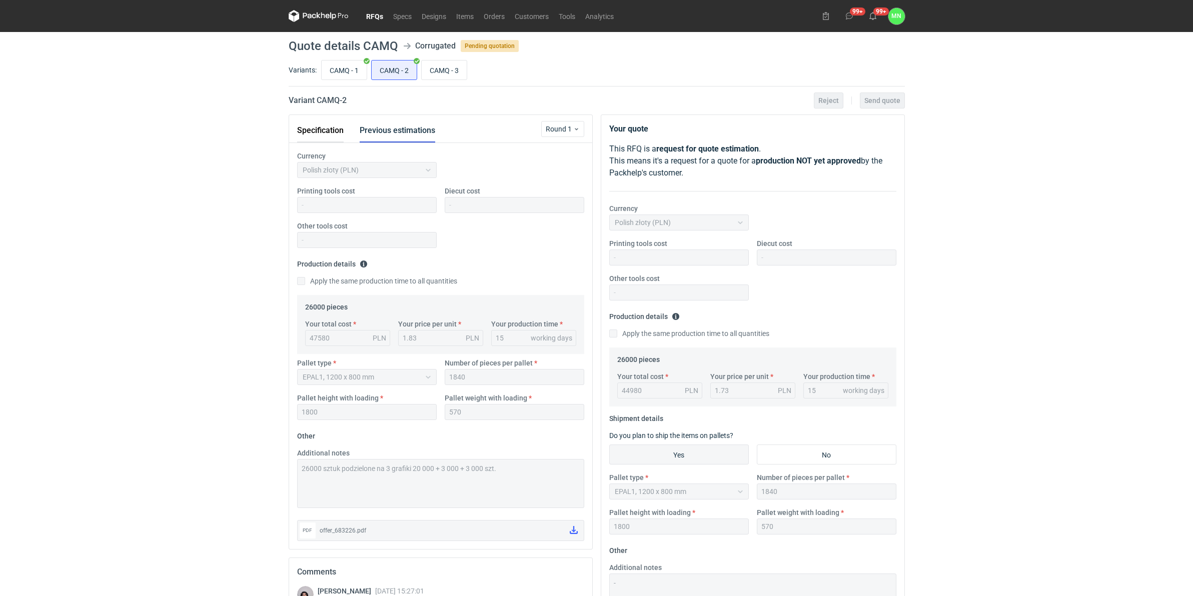
click at [324, 136] on button "Specification" at bounding box center [320, 131] width 47 height 24
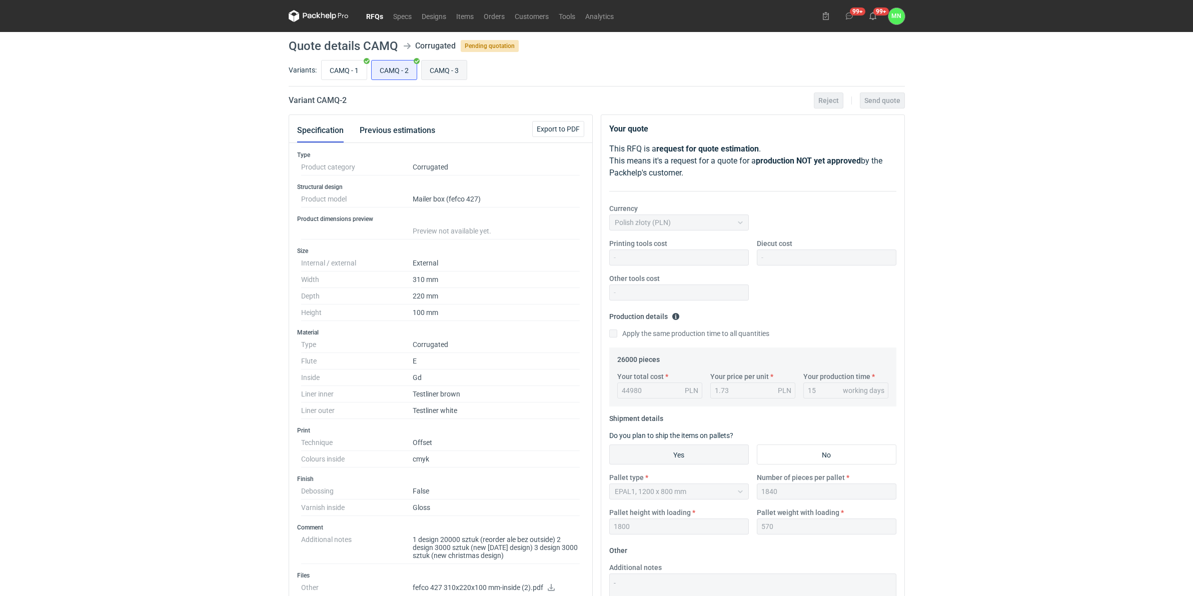
click at [451, 70] on input "CAMQ - 3" at bounding box center [444, 70] width 45 height 19
radio input "true"
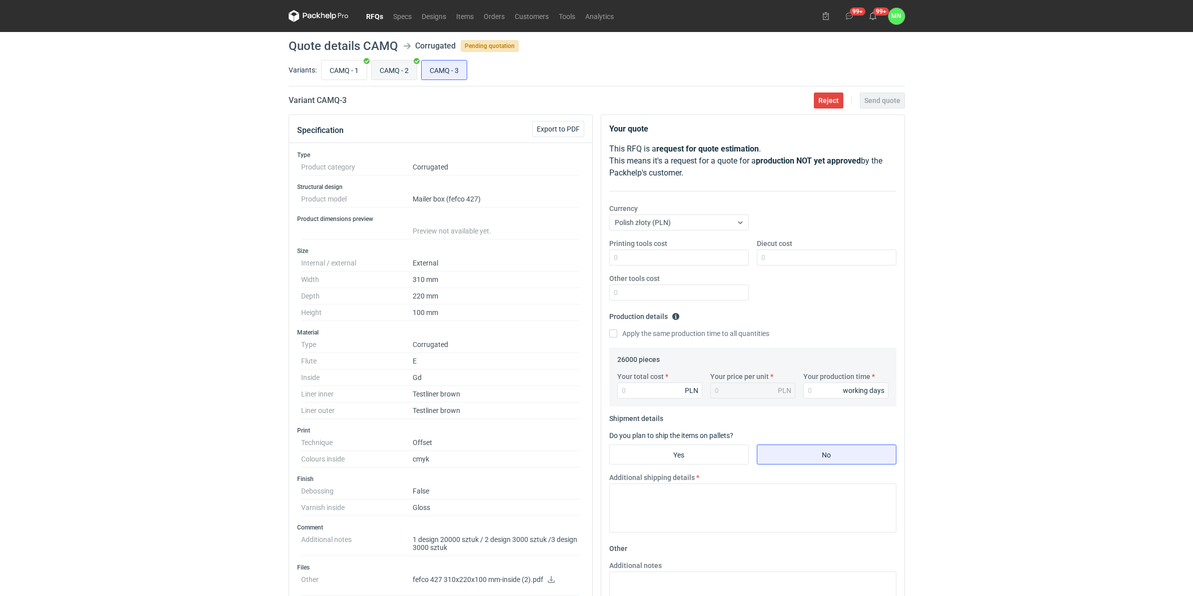
click at [391, 75] on input "CAMQ - 2" at bounding box center [394, 70] width 45 height 19
radio input "true"
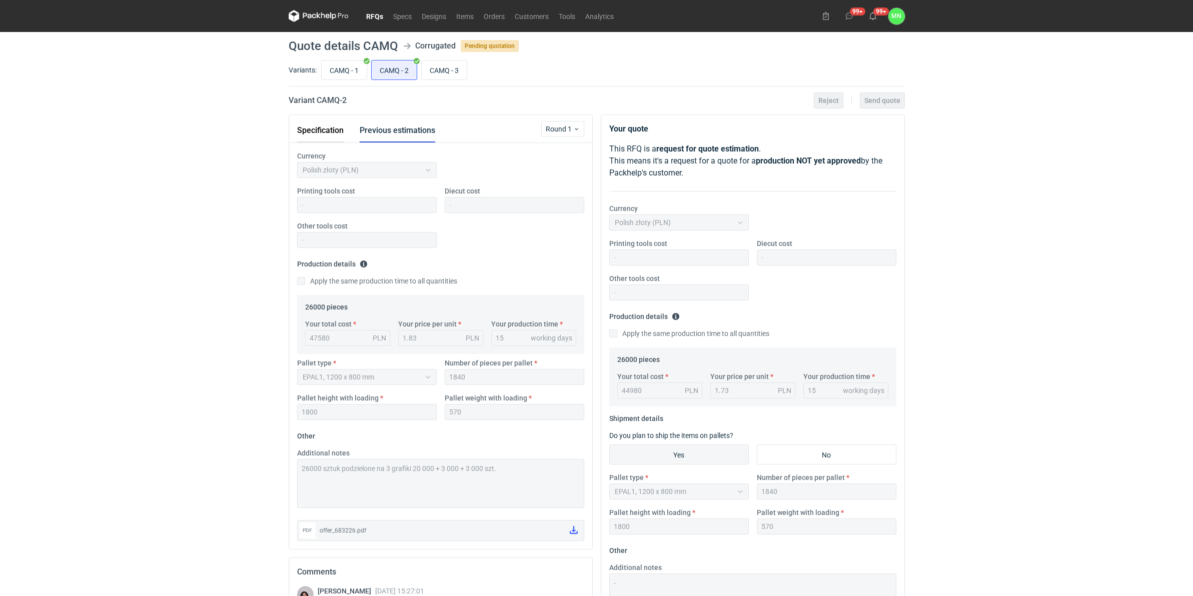
click at [341, 126] on button "Specification" at bounding box center [320, 131] width 47 height 24
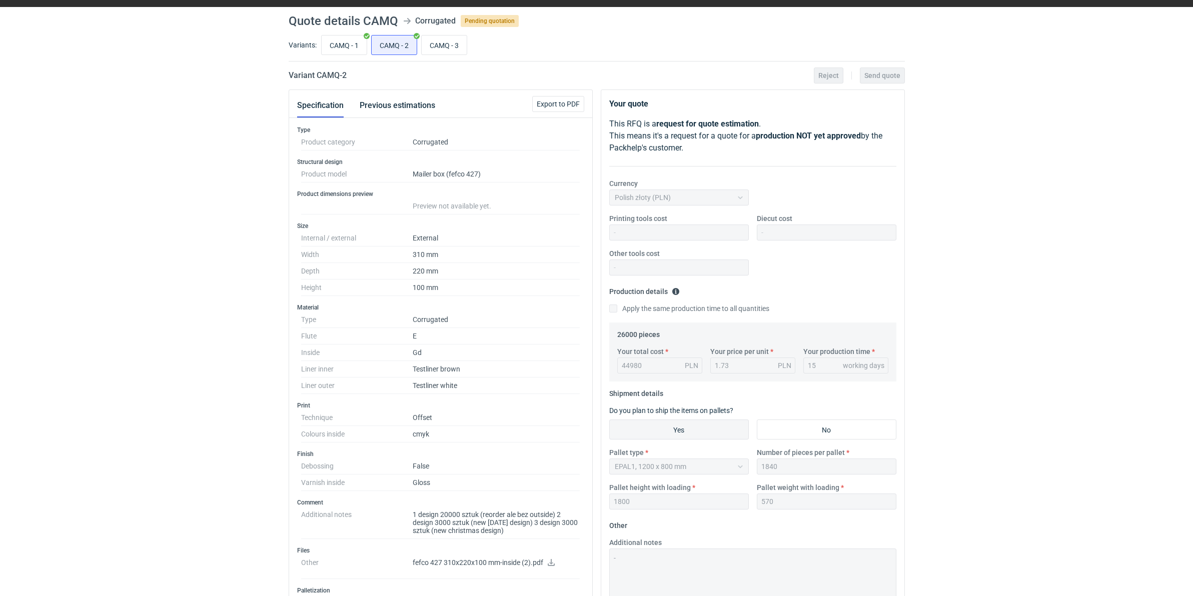
scroll to position [3, 0]
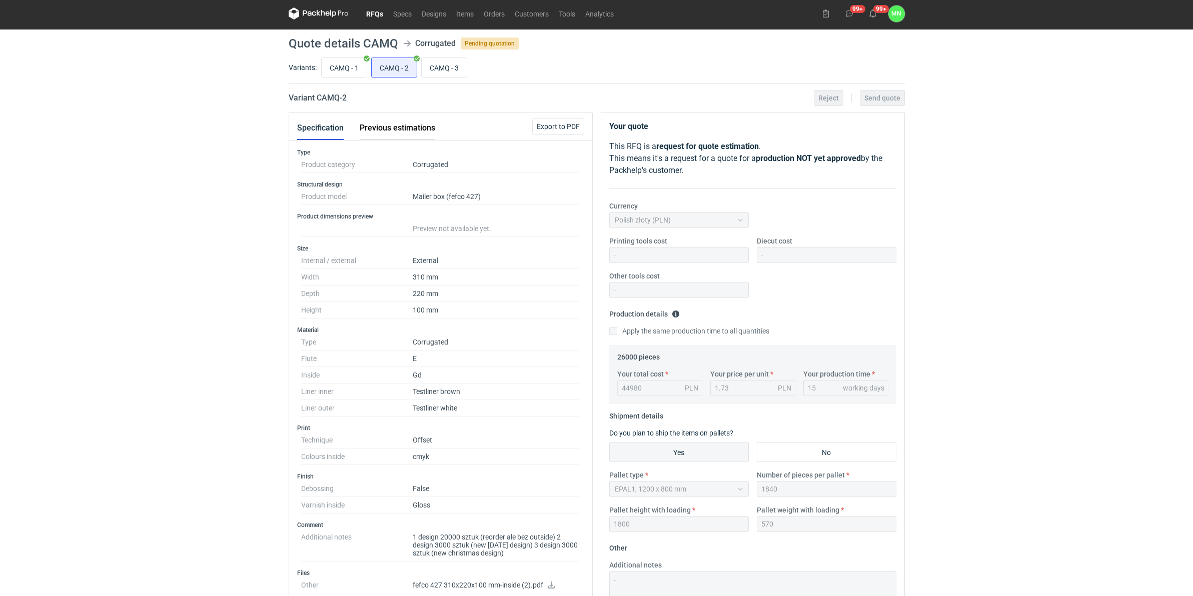
click at [413, 133] on button "Previous estimations" at bounding box center [398, 128] width 76 height 24
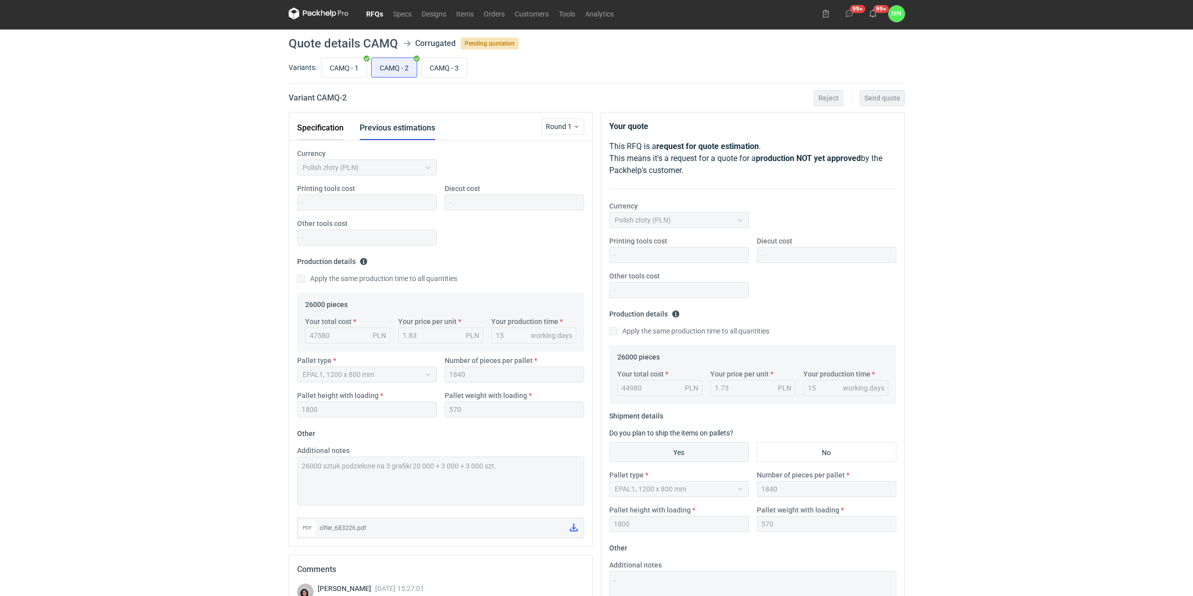
drag, startPoint x: 331, startPoint y: 123, endPoint x: 342, endPoint y: 126, distance: 10.9
click at [331, 123] on button "Specification" at bounding box center [320, 128] width 47 height 24
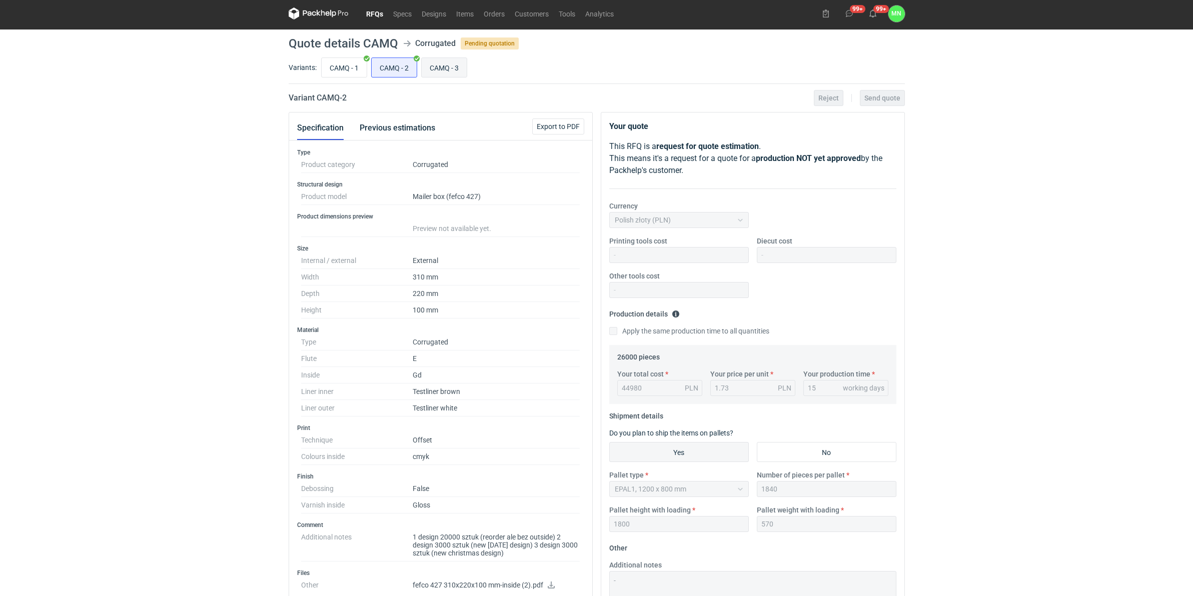
click at [441, 67] on input "CAMQ - 3" at bounding box center [444, 67] width 45 height 19
radio input "true"
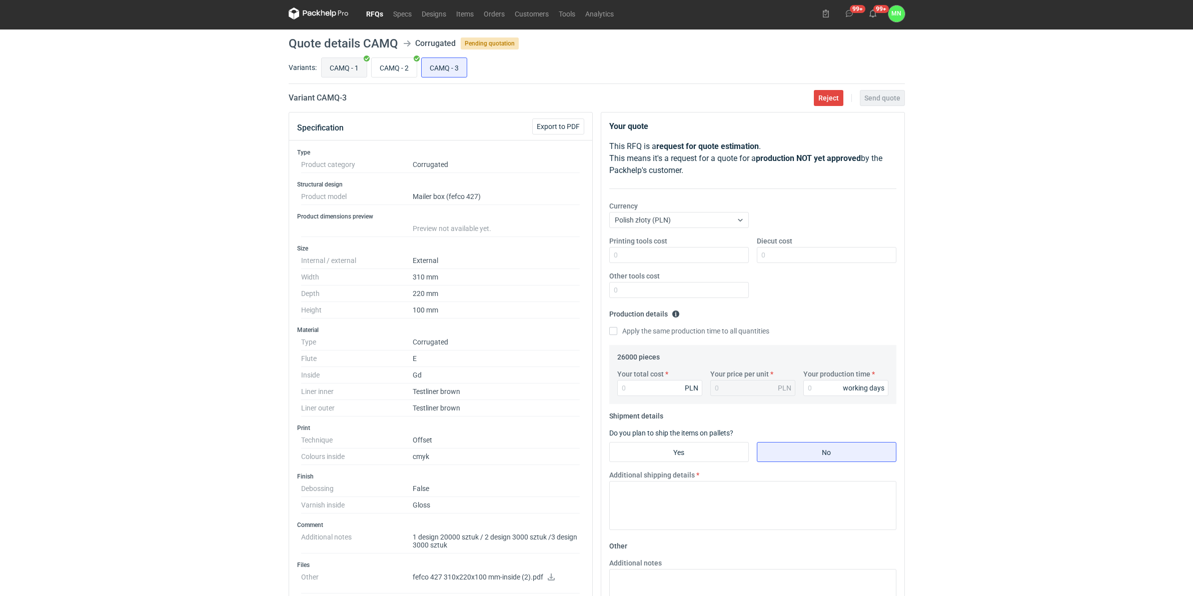
click at [345, 64] on input "CAMQ - 1" at bounding box center [344, 67] width 45 height 19
radio input "true"
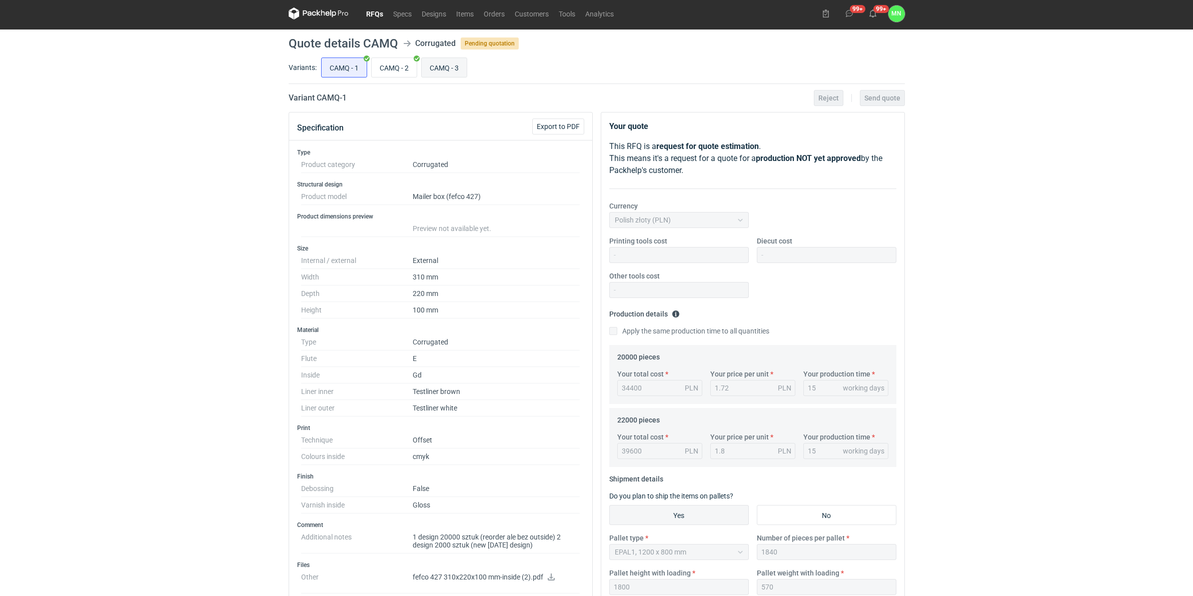
click at [467, 68] on input "CAMQ - 3" at bounding box center [444, 67] width 45 height 19
radio input "true"
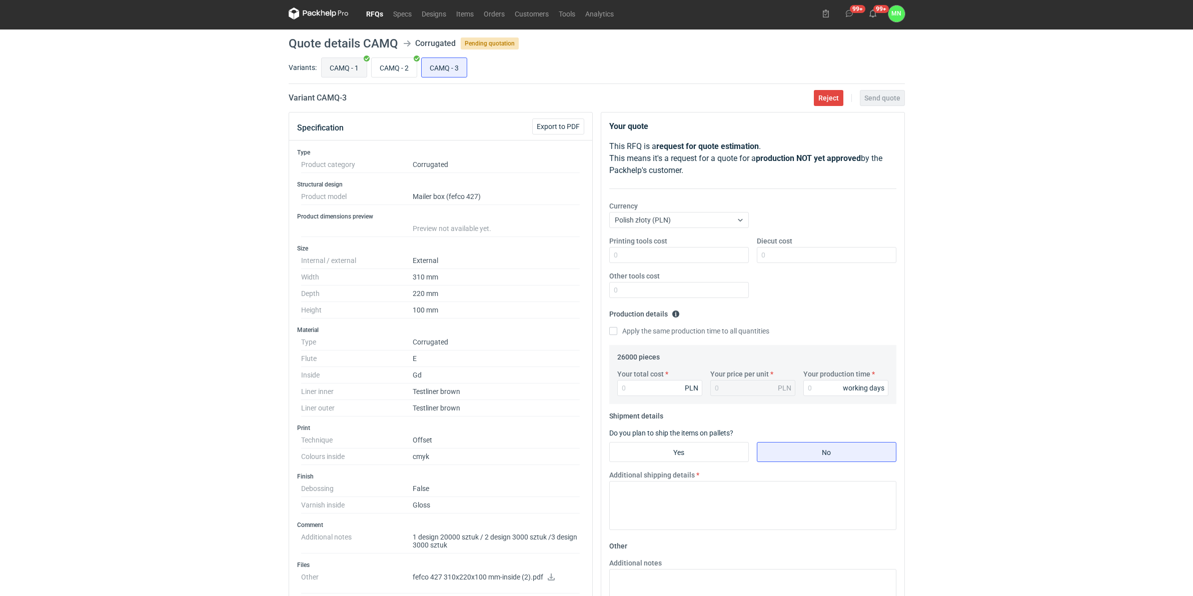
click at [333, 71] on input "CAMQ - 1" at bounding box center [344, 67] width 45 height 19
radio input "true"
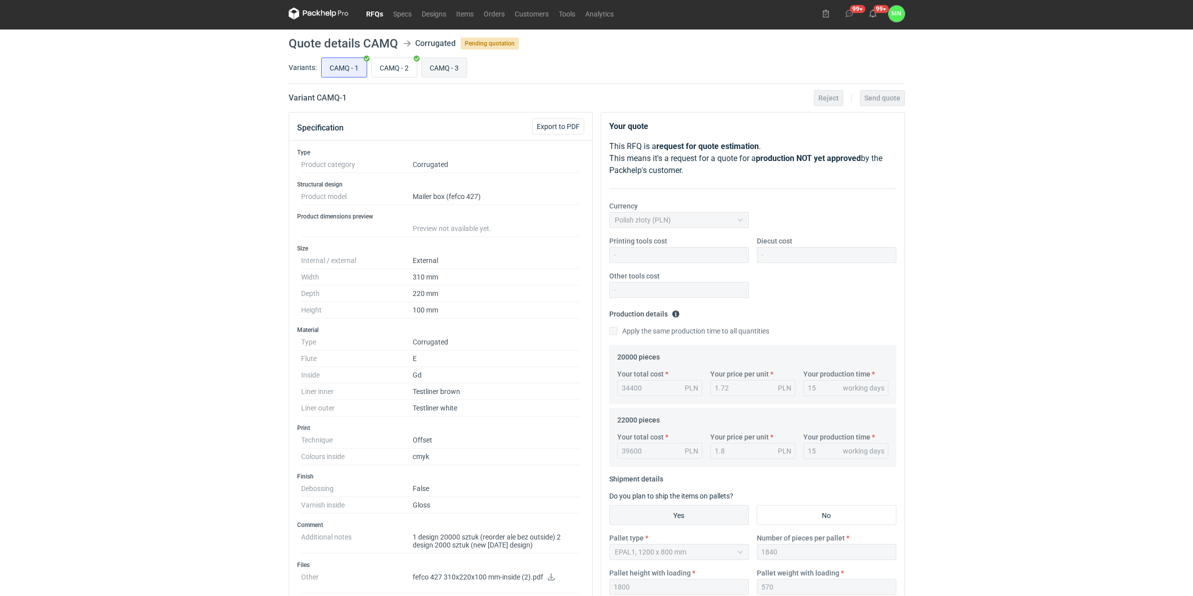
click at [458, 77] on input "CAMQ - 3" at bounding box center [444, 67] width 45 height 19
radio input "true"
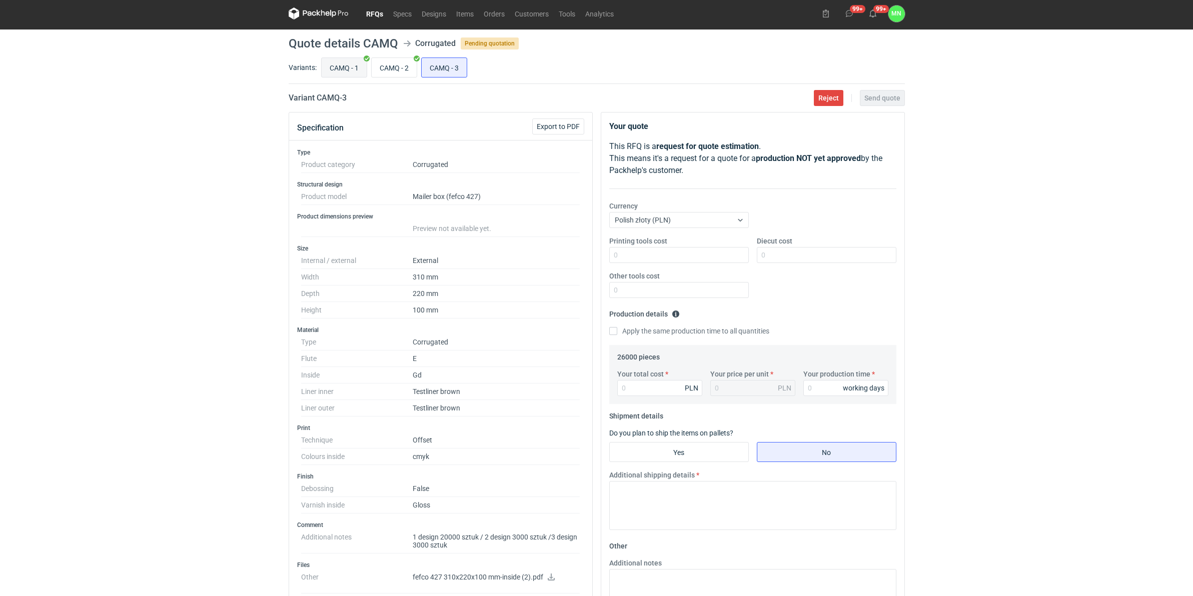
click at [336, 63] on input "CAMQ - 1" at bounding box center [344, 67] width 45 height 19
radio input "true"
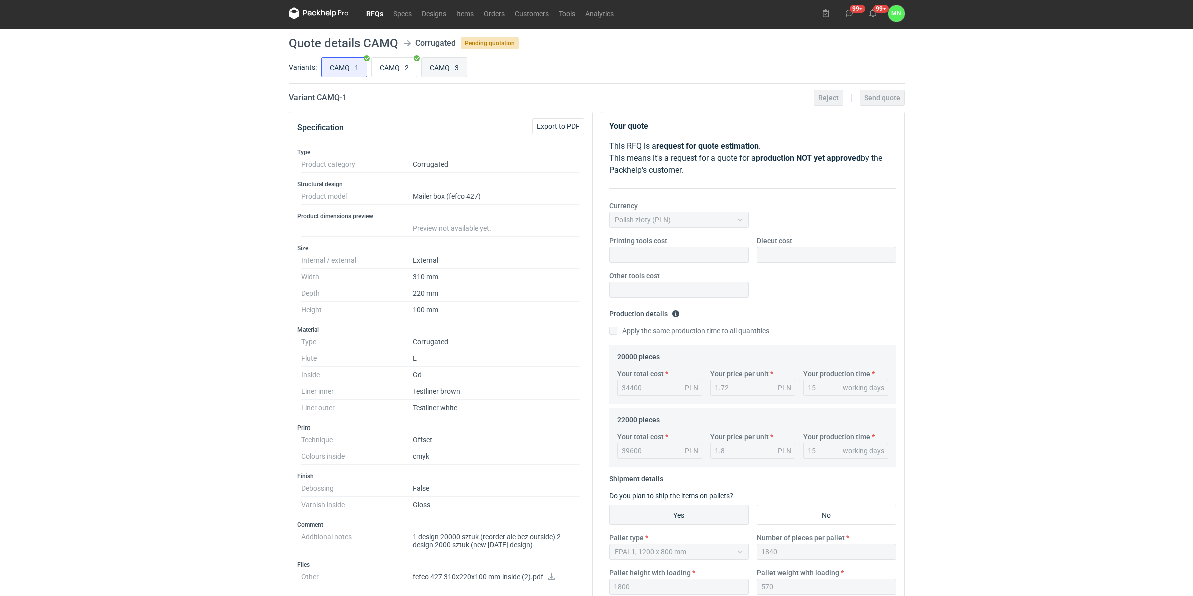
click at [464, 66] on input "CAMQ - 3" at bounding box center [444, 67] width 45 height 19
radio input "true"
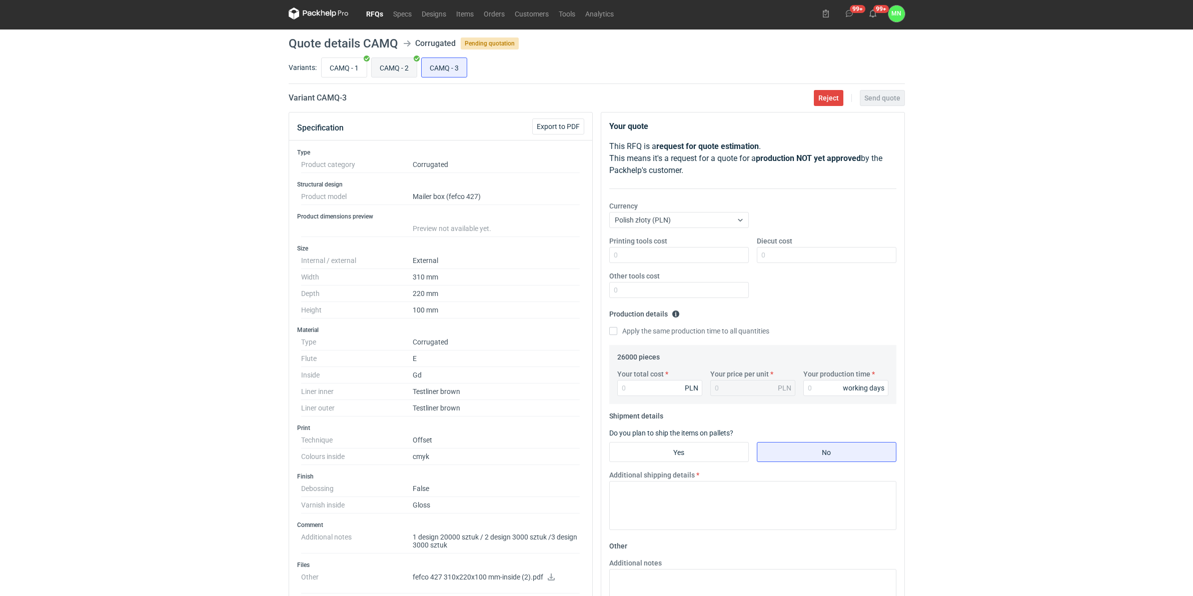
click at [379, 67] on input "CAMQ - 2" at bounding box center [394, 67] width 45 height 19
radio input "true"
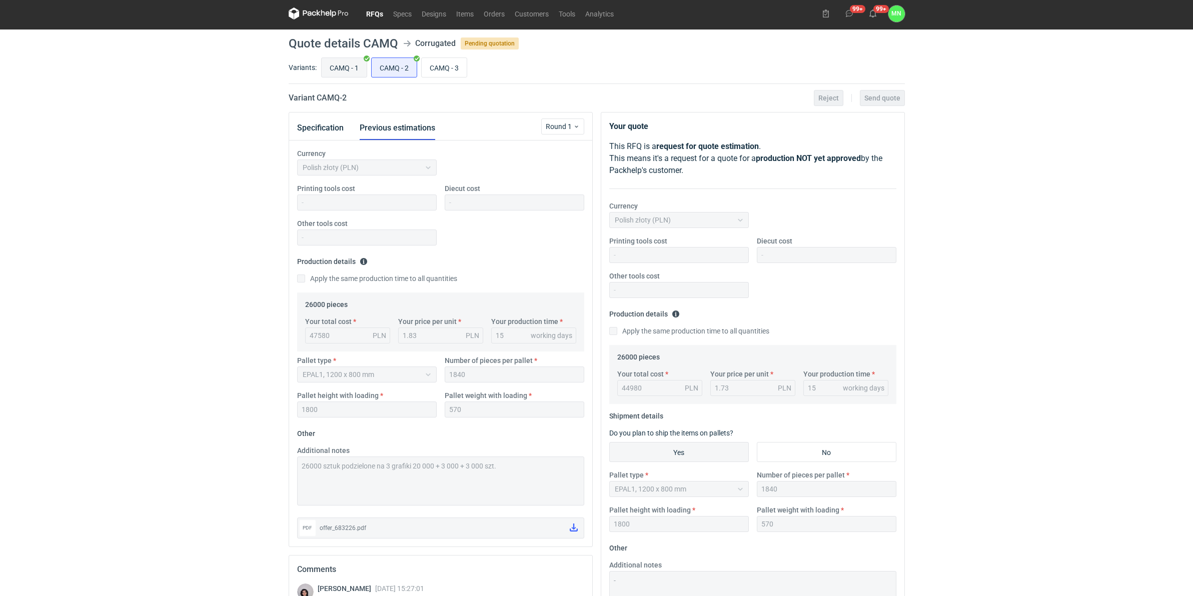
click at [339, 71] on input "CAMQ - 1" at bounding box center [344, 67] width 45 height 19
radio input "true"
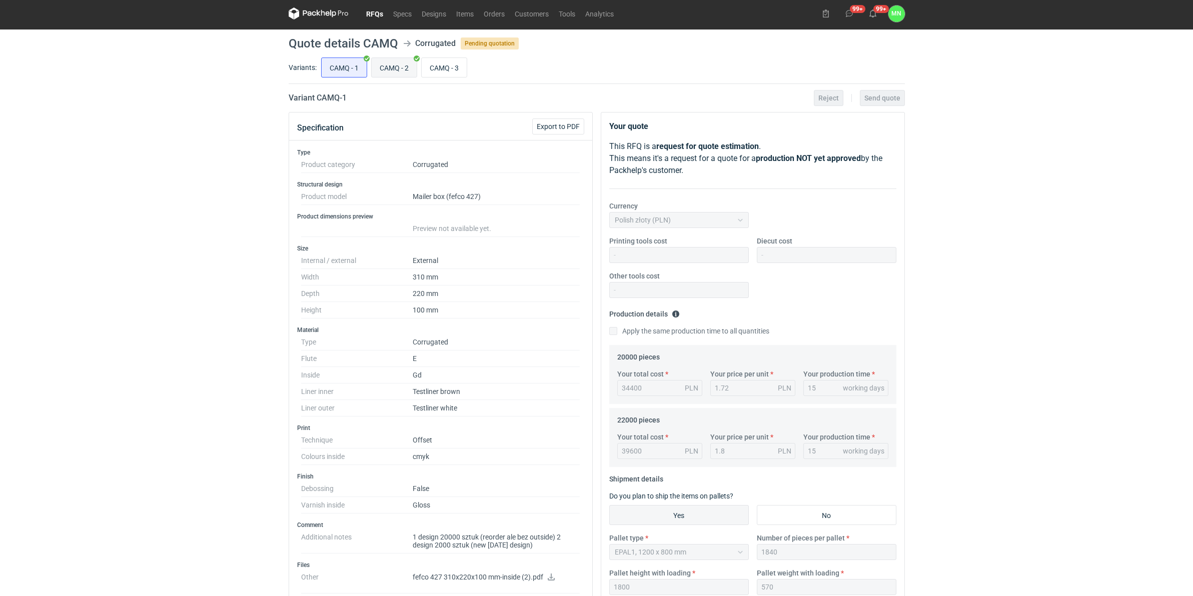
click at [399, 66] on input "CAMQ - 2" at bounding box center [394, 67] width 45 height 19
radio input "true"
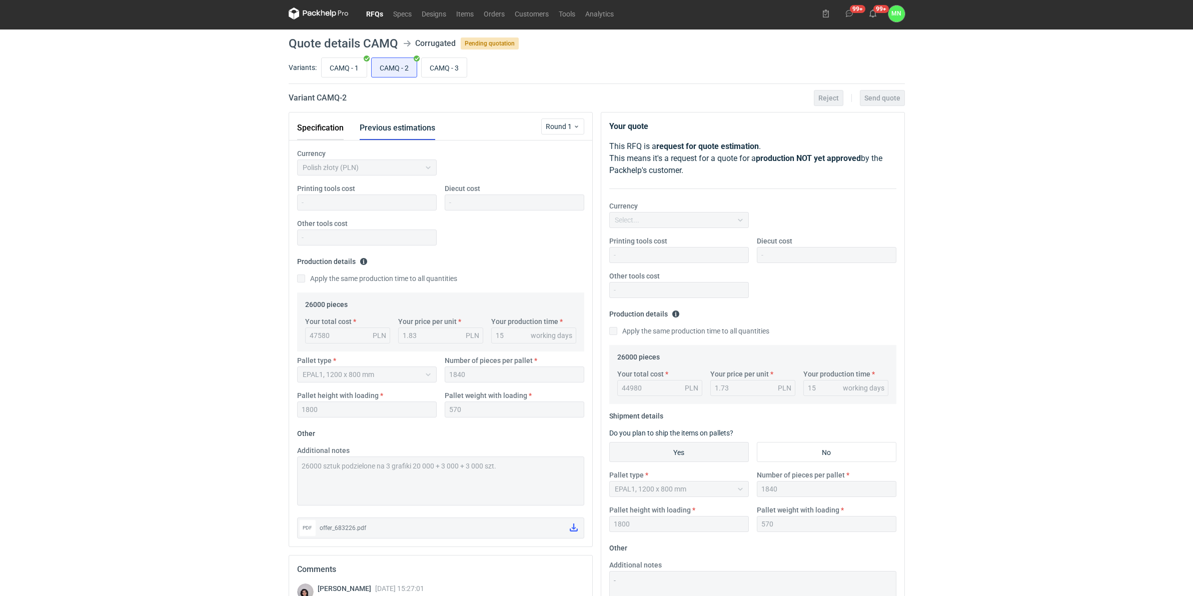
click at [331, 125] on button "Specification" at bounding box center [320, 128] width 47 height 24
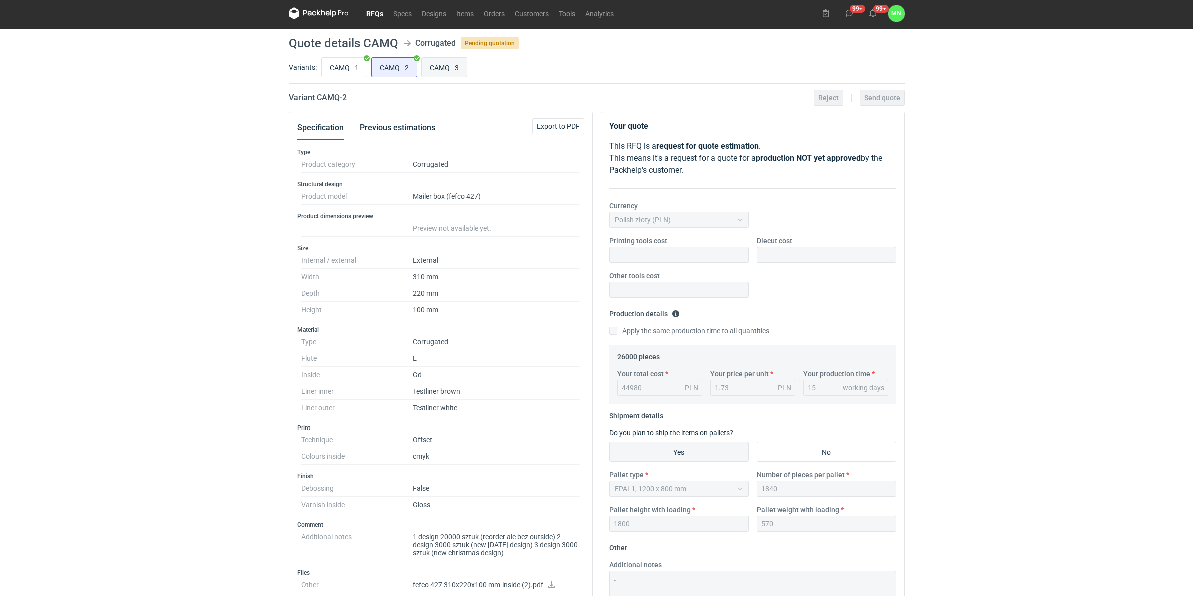
click at [448, 76] on input "CAMQ - 3" at bounding box center [444, 67] width 45 height 19
radio input "true"
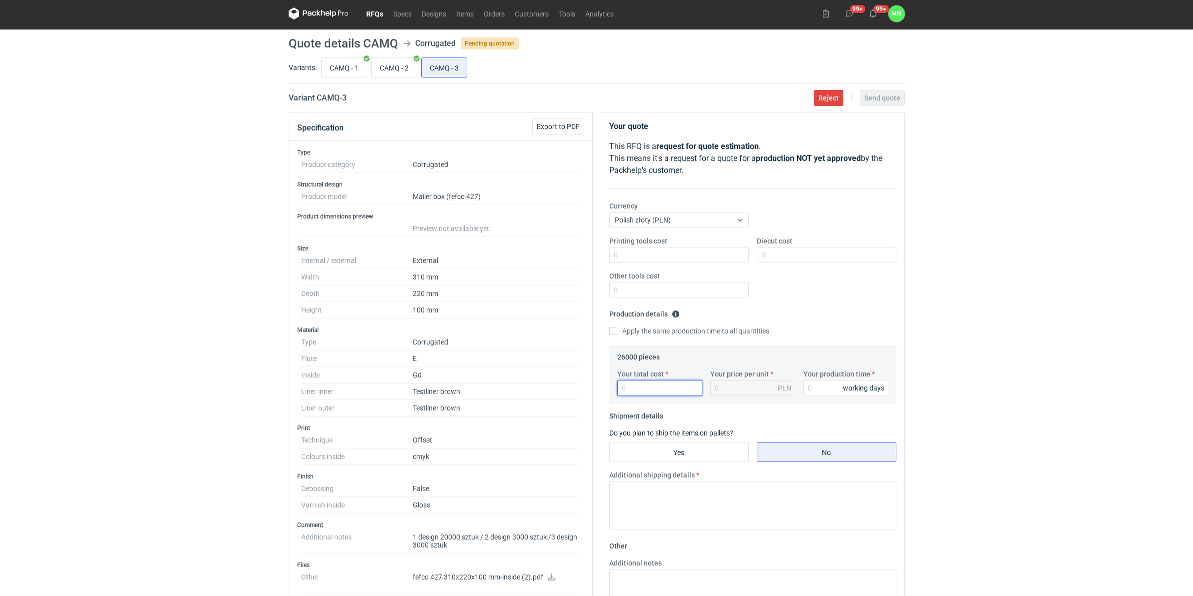
click at [634, 384] on input "Your total cost" at bounding box center [659, 388] width 85 height 16
type input "42640"
type input "1.64"
type input "42640"
click at [601, 390] on div "Your quote This RFQ is a request for quote estimation . This means it's a reque…" at bounding box center [752, 404] width 303 height 582
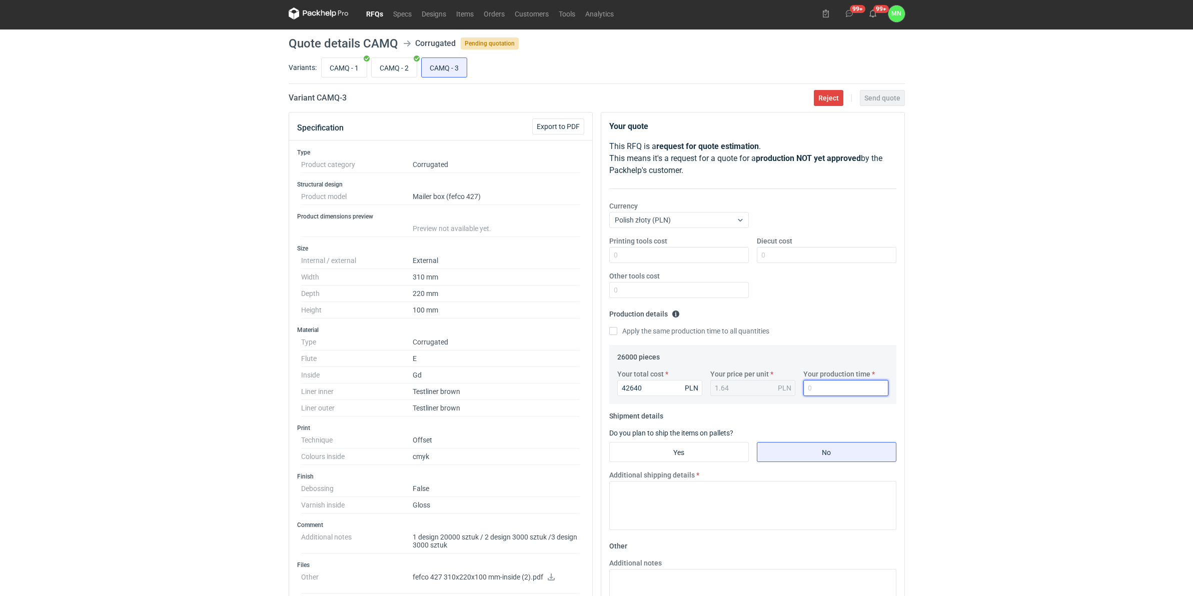
click at [825, 393] on input "Your production time" at bounding box center [846, 388] width 85 height 16
type input "12"
click at [716, 451] on input "Yes" at bounding box center [679, 452] width 139 height 19
radio input "true"
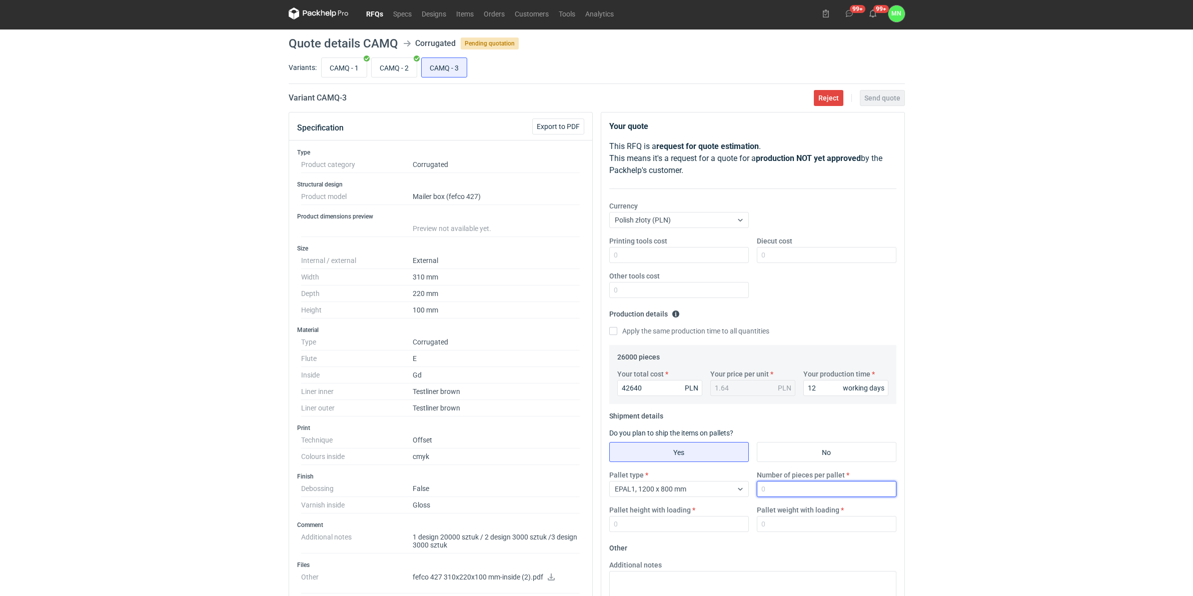
click at [777, 461] on input "Number of pieces per pallet" at bounding box center [827, 489] width 140 height 16
click at [786, 461] on div "Pallet type EPAL1, 1200 x 800 mm Number of pieces per pallet Pallet height with…" at bounding box center [752, 505] width 295 height 70
click at [785, 461] on input "Number of pieces per pallet" at bounding box center [827, 489] width 140 height 16
type input "1840"
click at [641, 461] on input "Pallet height with loading" at bounding box center [679, 524] width 140 height 16
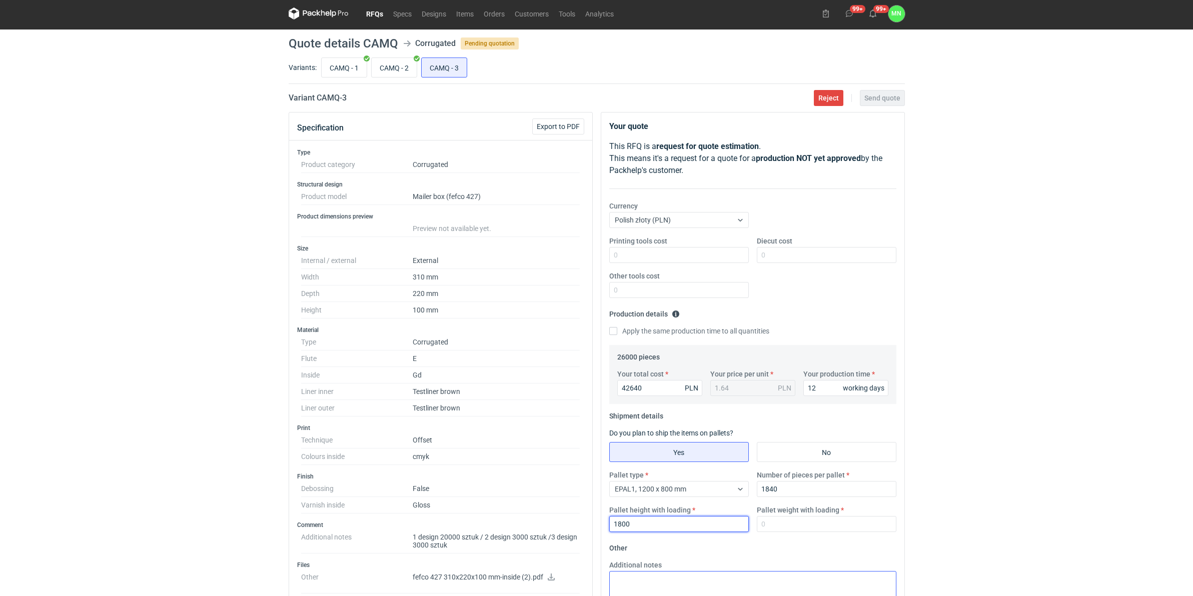
type input "1800"
click at [389, 68] on input "CAMQ - 2" at bounding box center [394, 67] width 45 height 19
radio input "true"
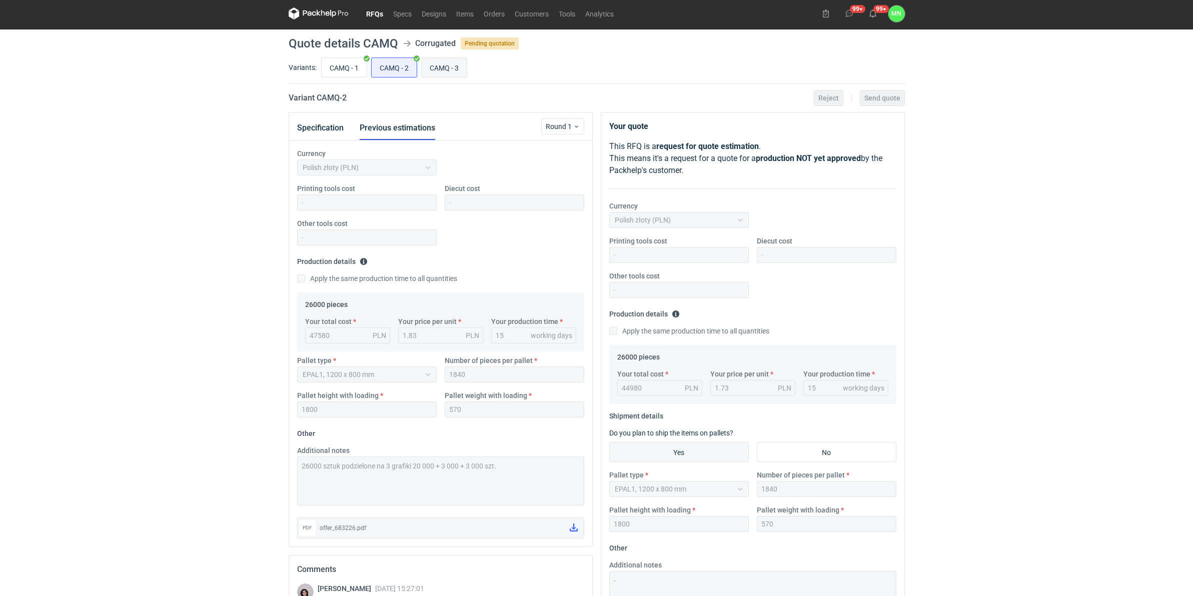
click at [446, 64] on input "CAMQ - 3" at bounding box center [444, 67] width 45 height 19
radio input "true"
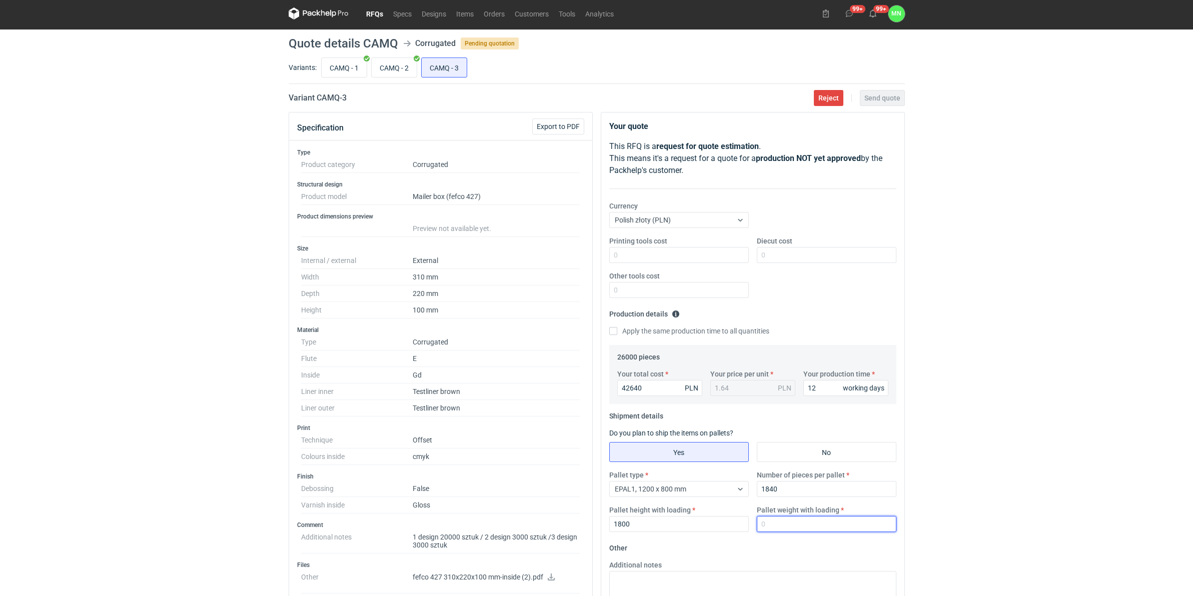
click at [782, 461] on input "Pallet weight with loading" at bounding box center [827, 524] width 140 height 16
type input "570"
click at [939, 445] on div "RFQs Specs Designs Items Orders Customers Tools Analytics 99+ 99+ MN [PERSON_NA…" at bounding box center [596, 295] width 1193 height 596
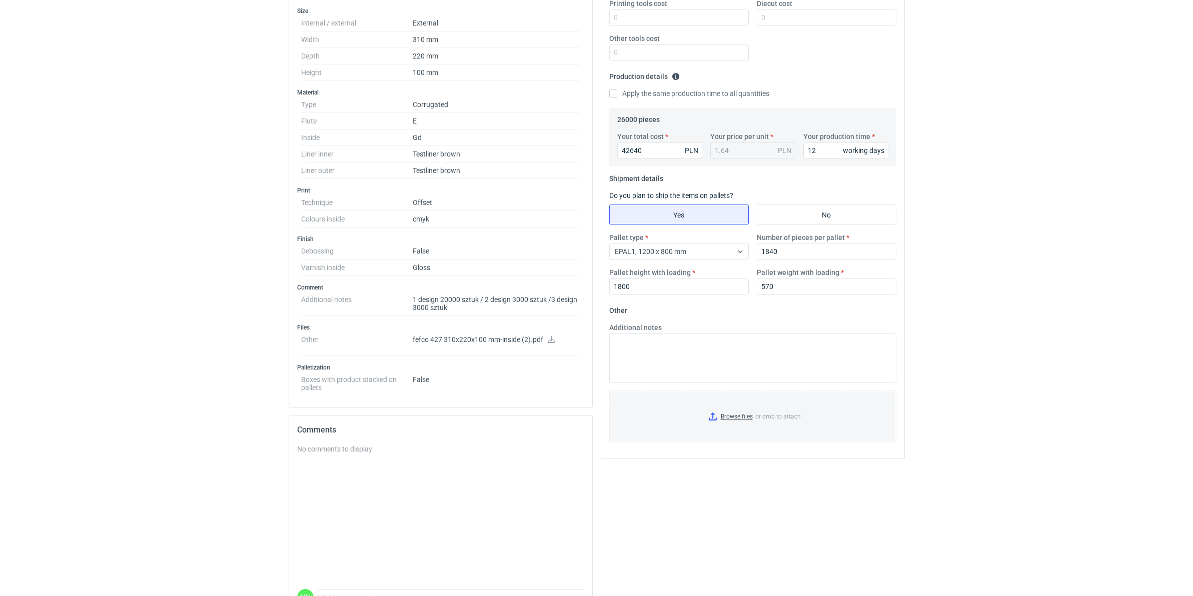
scroll to position [253, 0]
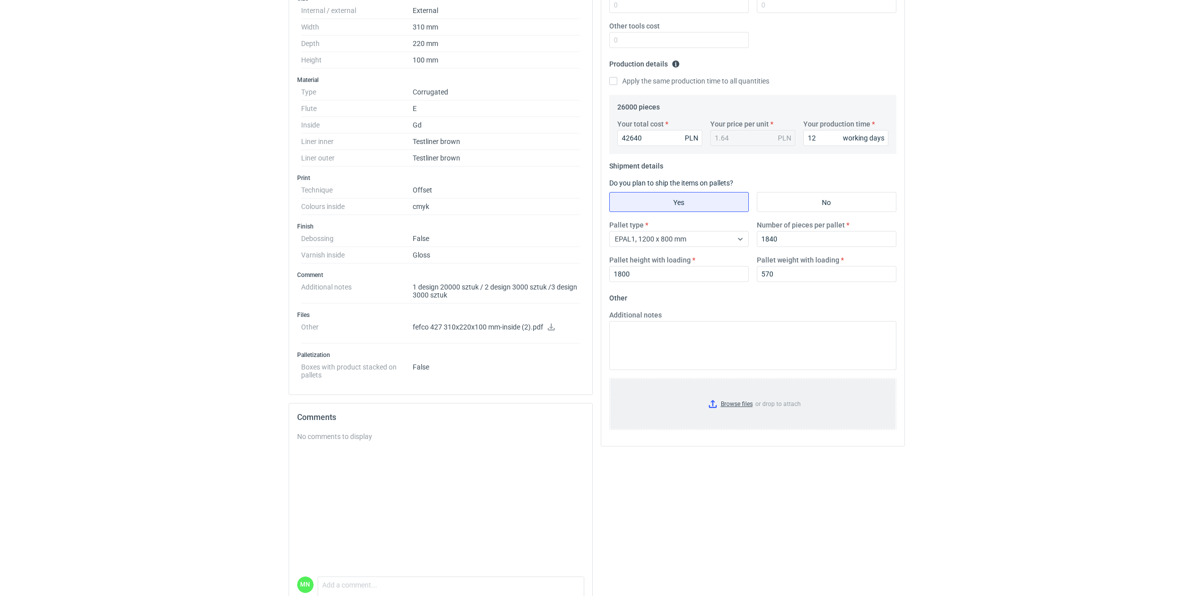
click at [726, 407] on input "Browse files or drop to attach" at bounding box center [752, 404] width 285 height 50
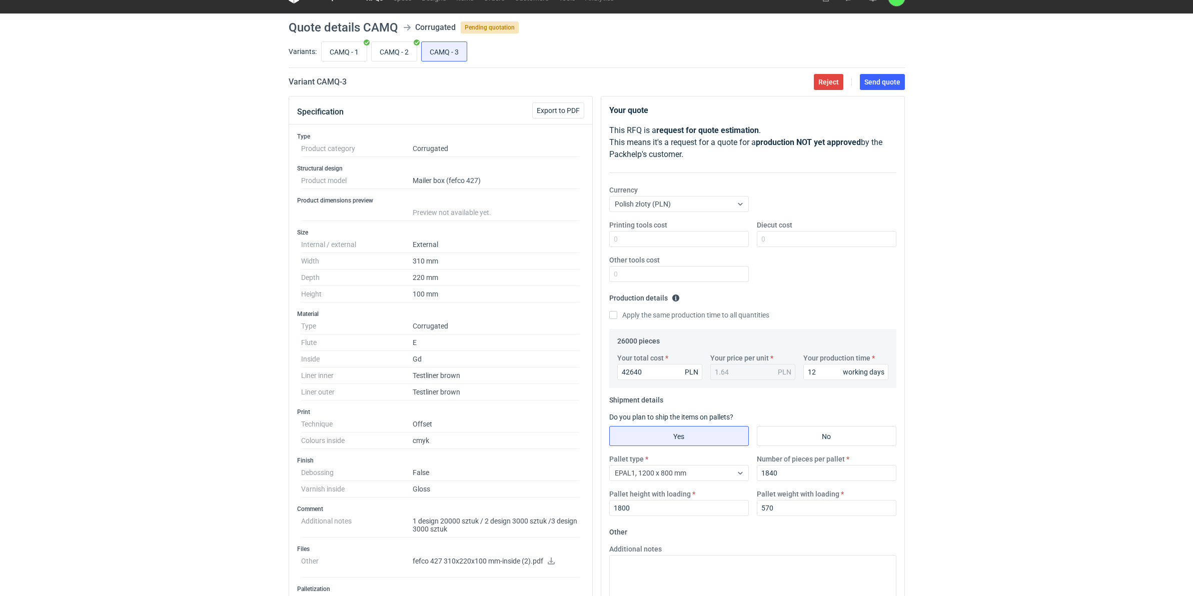
scroll to position [0, 0]
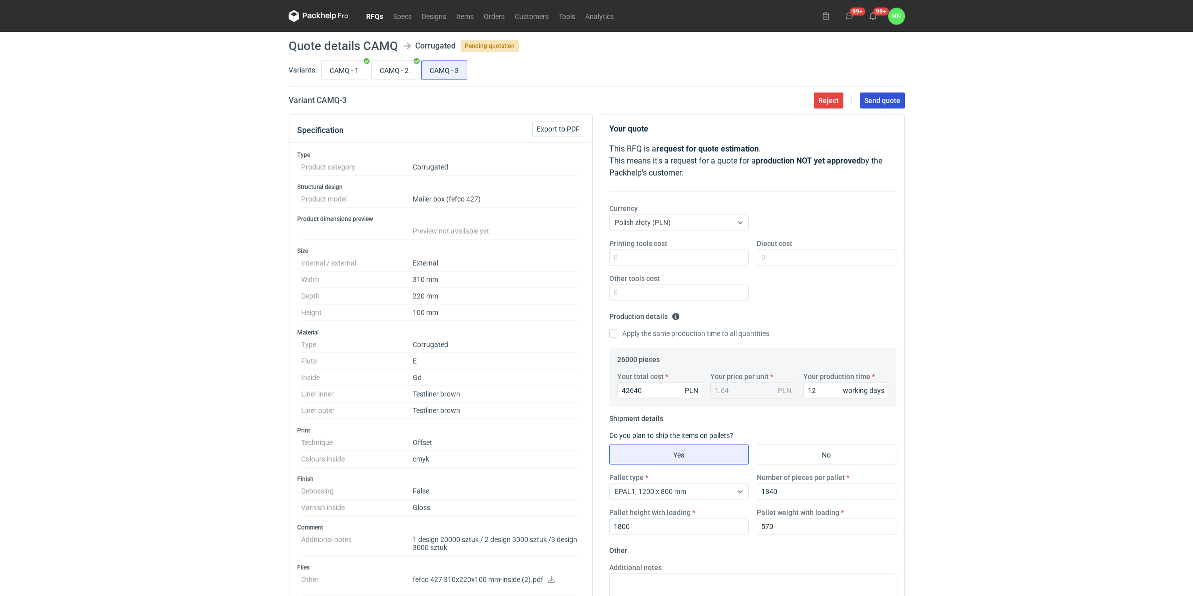
click at [875, 93] on button "Send quote" at bounding box center [882, 101] width 45 height 16
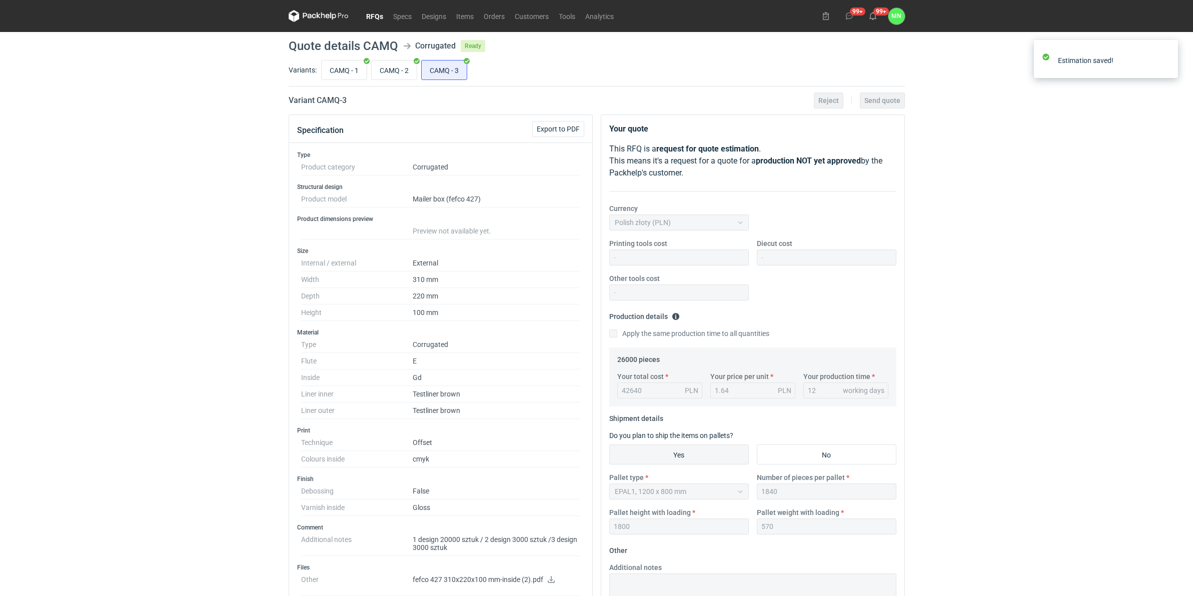
click at [374, 16] on link "RFQs" at bounding box center [374, 16] width 27 height 12
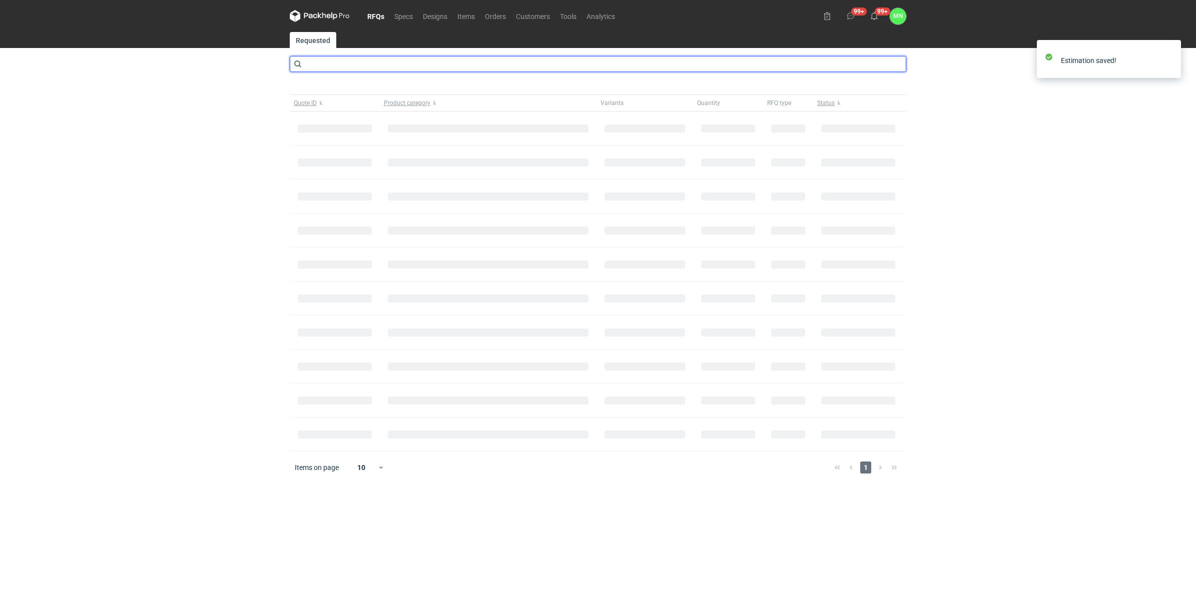
click at [335, 63] on input "text" at bounding box center [598, 64] width 616 height 16
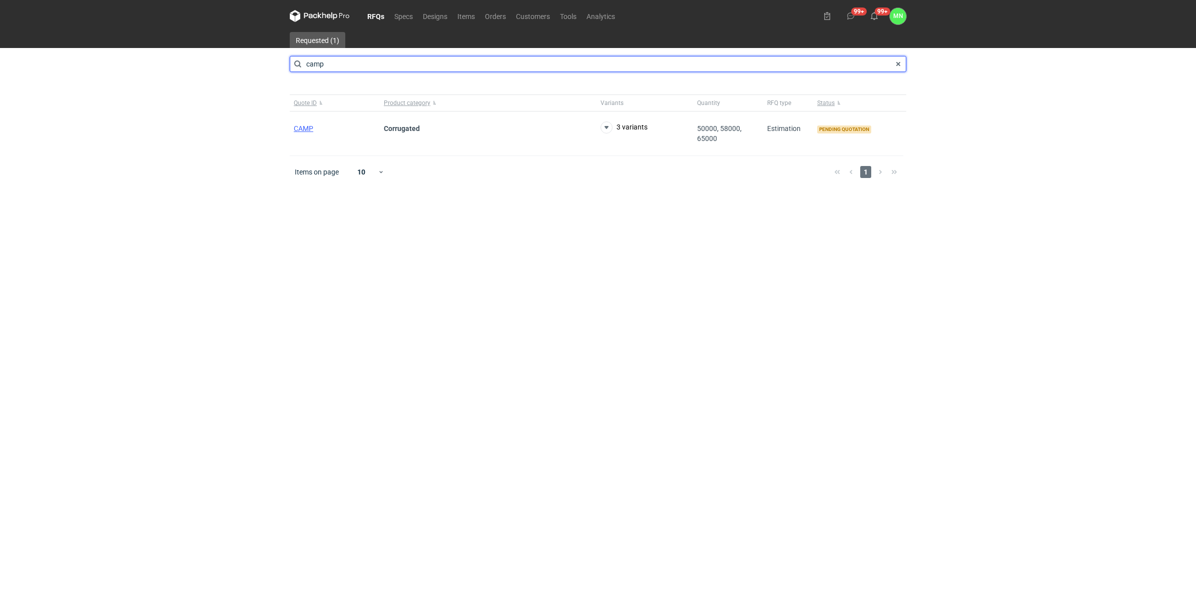
type input "camp"
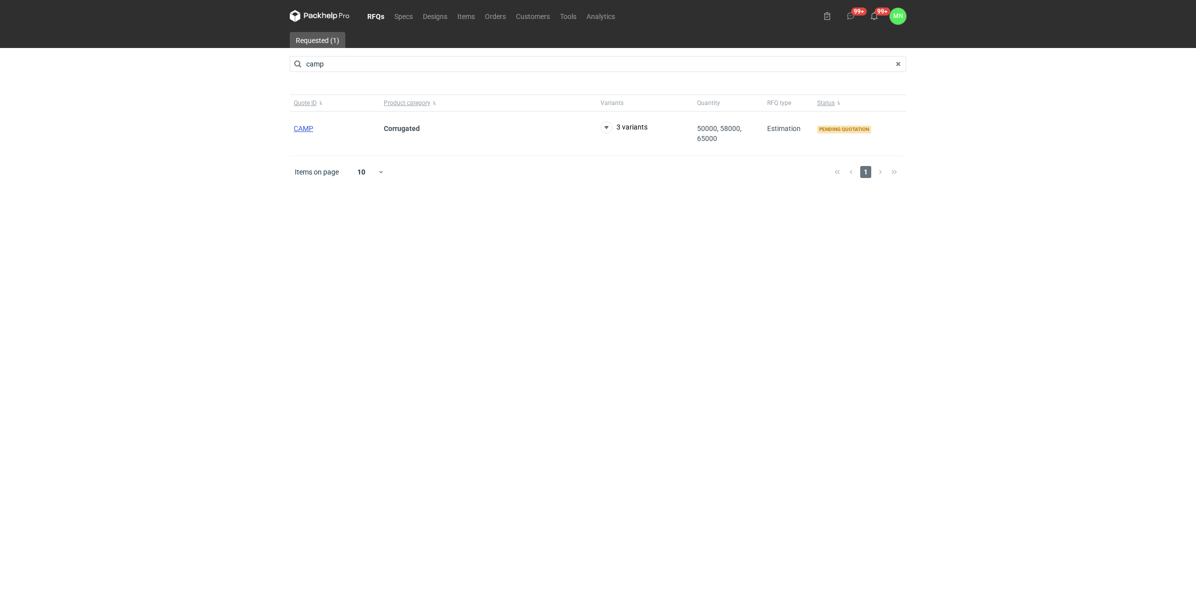
click at [313, 129] on span "CAMP" at bounding box center [304, 129] width 20 height 8
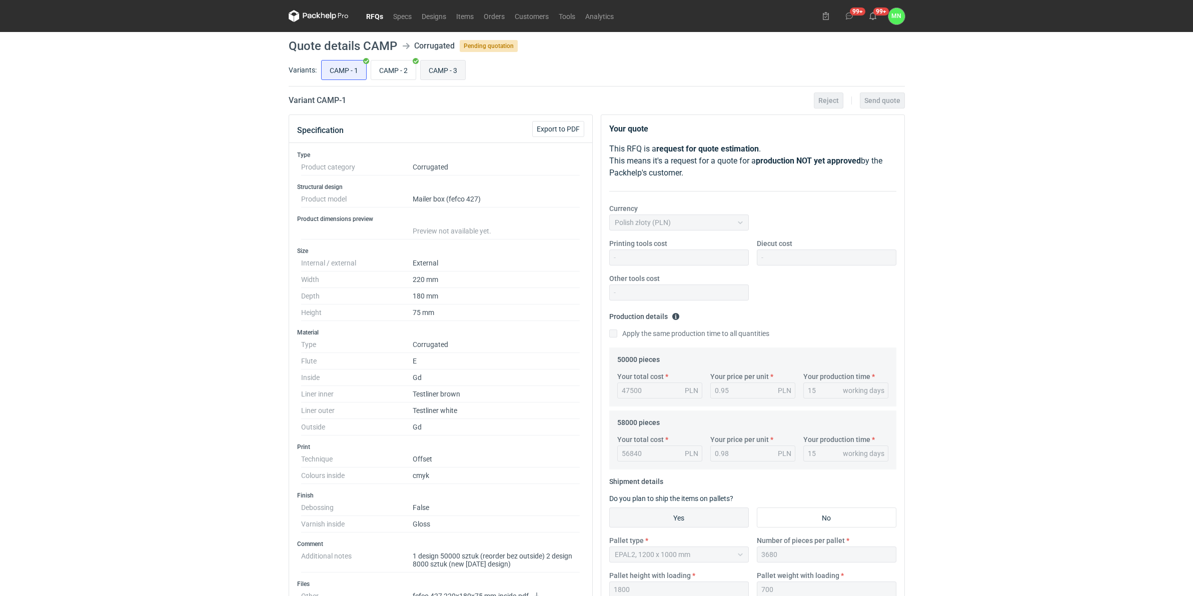
click at [442, 61] on input "CAMP - 3" at bounding box center [443, 70] width 45 height 19
radio input "true"
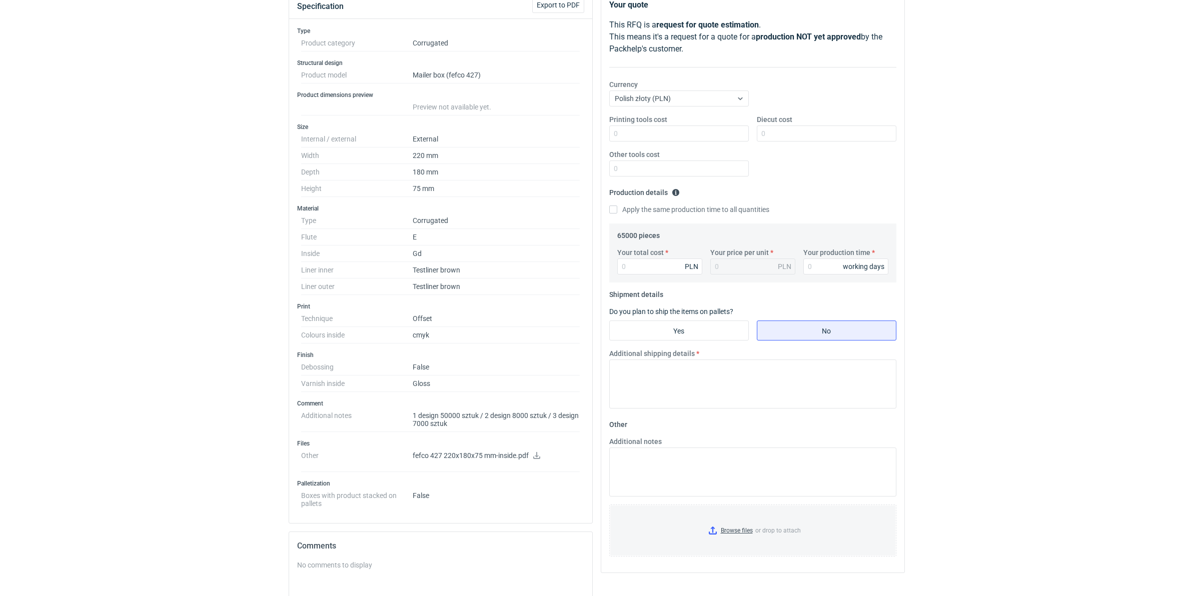
scroll to position [188, 0]
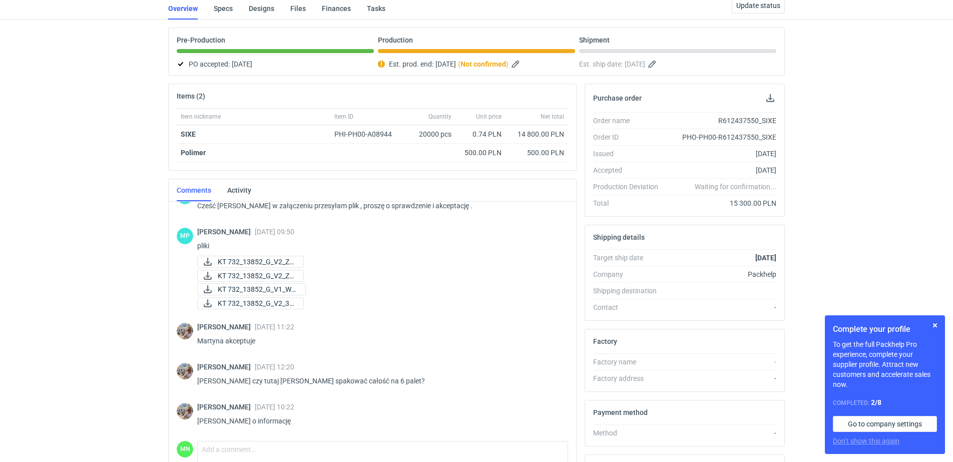
scroll to position [169, 0]
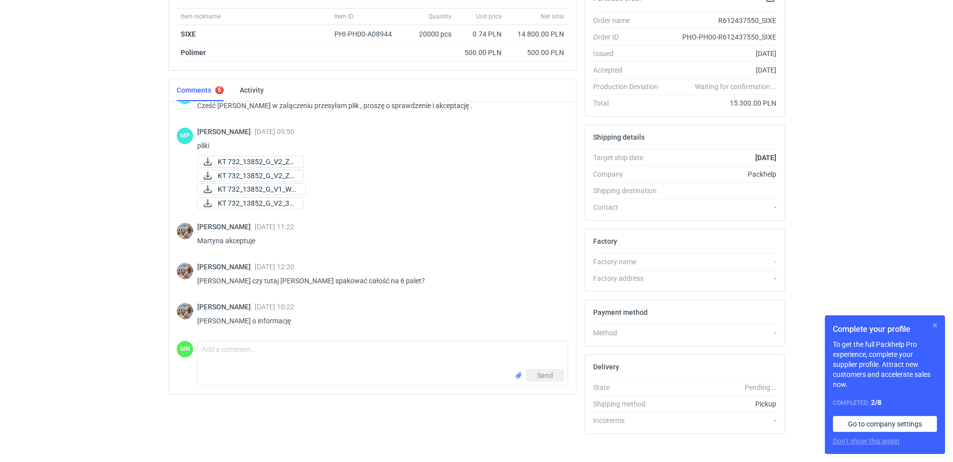
click at [931, 325] on button "button" at bounding box center [935, 325] width 12 height 12
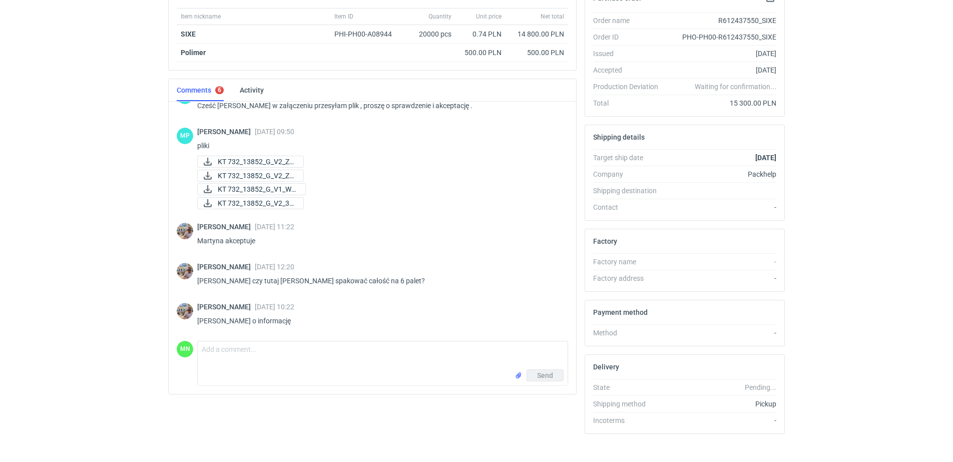
click at [25, 200] on div "RFQs Specs Designs Items Orders Customers Tools Analytics 99+ 99+ MN Małgorzata…" at bounding box center [476, 62] width 953 height 462
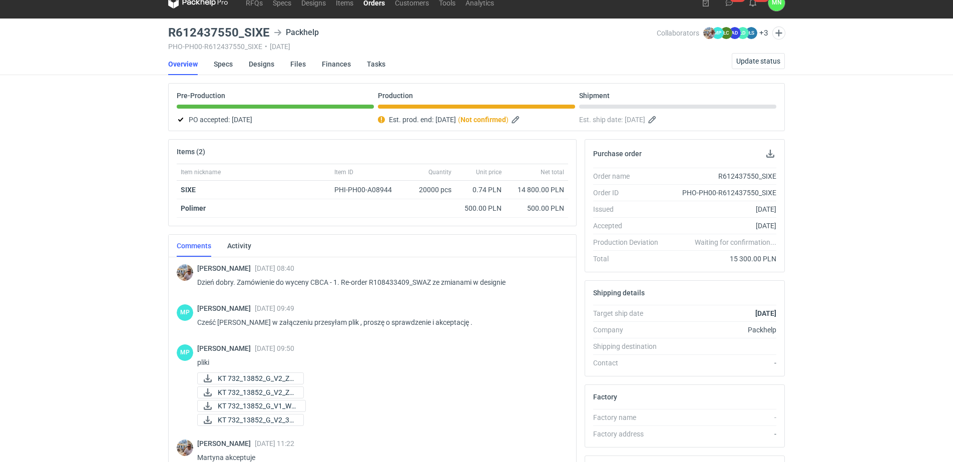
scroll to position [0, 0]
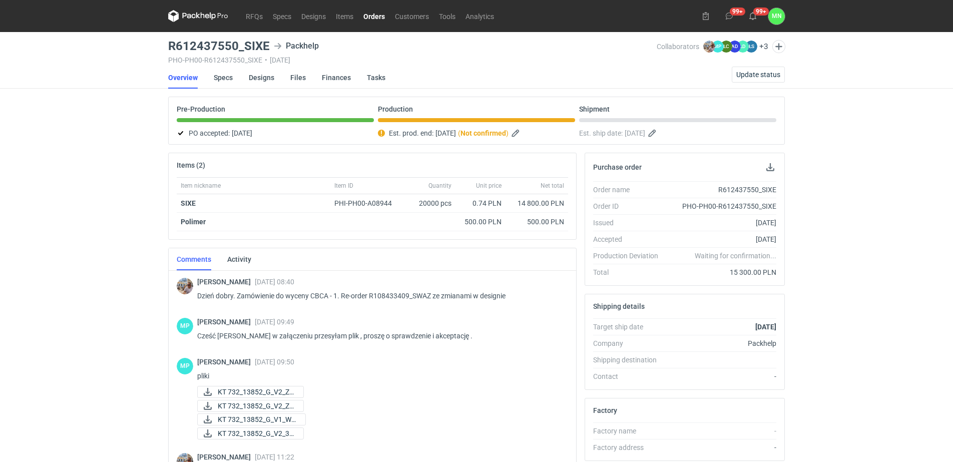
click at [375, 19] on link "Orders" at bounding box center [374, 16] width 32 height 12
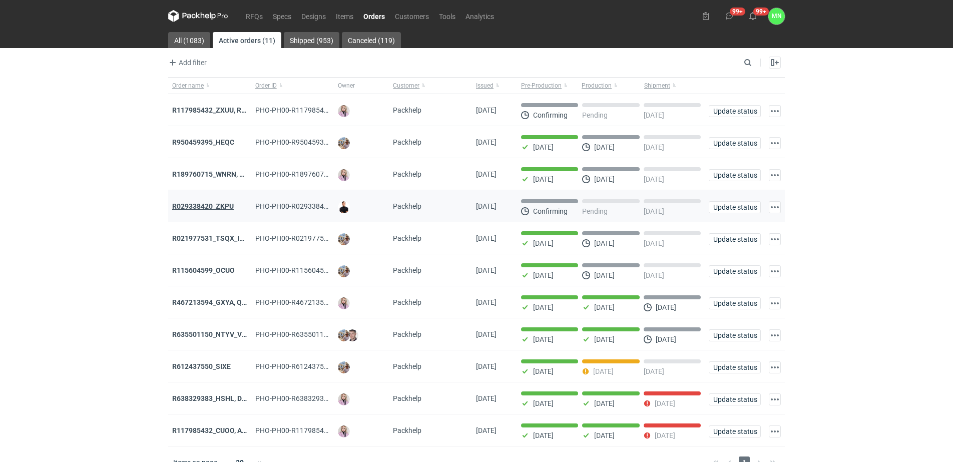
click at [192, 210] on strong "R029338420_ZKPU" at bounding box center [203, 206] width 62 height 8
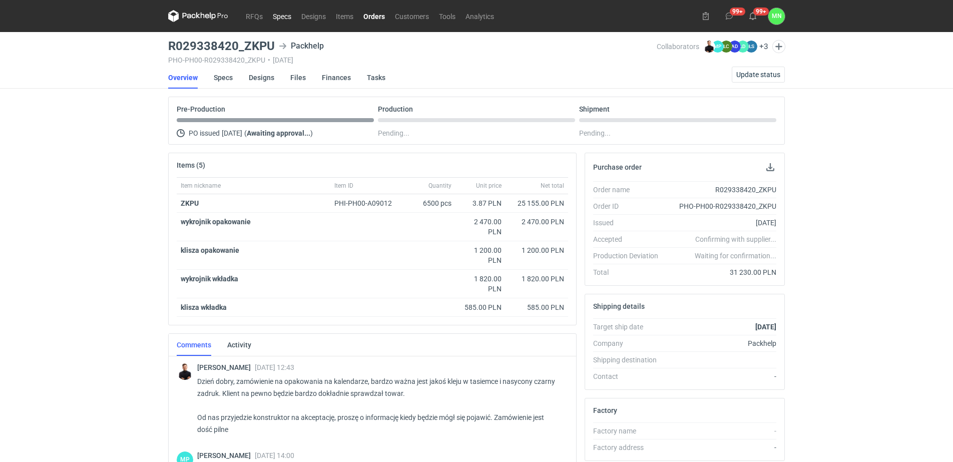
click at [282, 21] on link "Specs" at bounding box center [282, 16] width 29 height 12
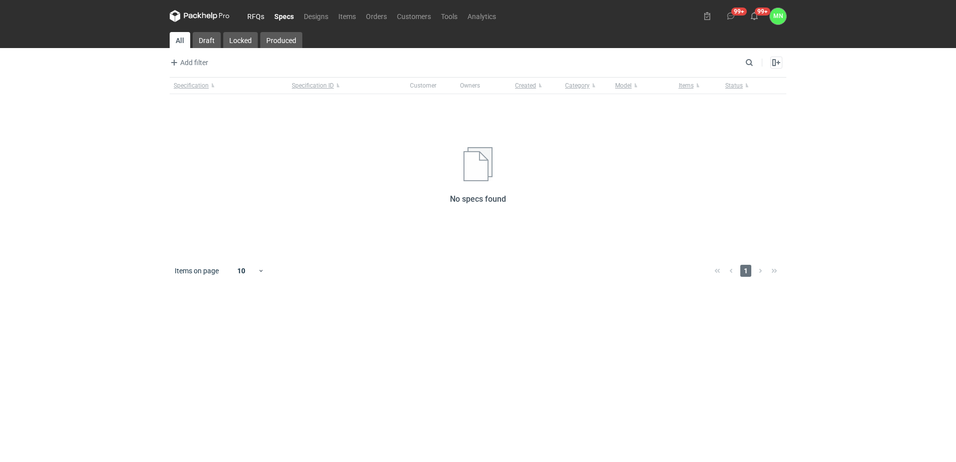
click at [264, 16] on link "RFQs" at bounding box center [255, 16] width 27 height 12
